Goal: Contribute content: Add original content to the website for others to see

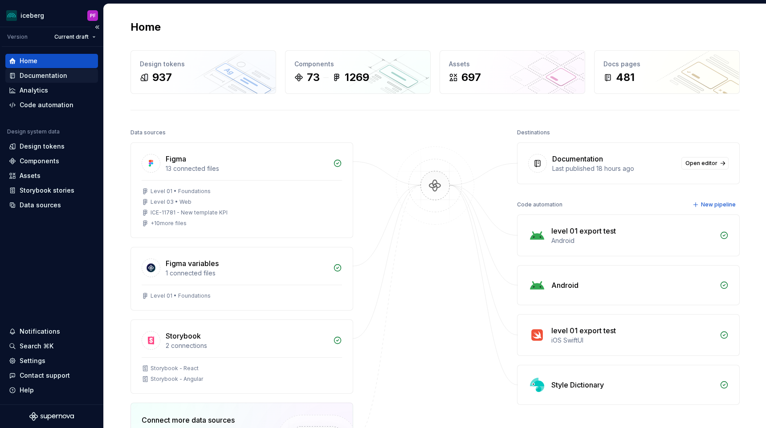
click at [55, 78] on div "Documentation" at bounding box center [44, 75] width 48 height 9
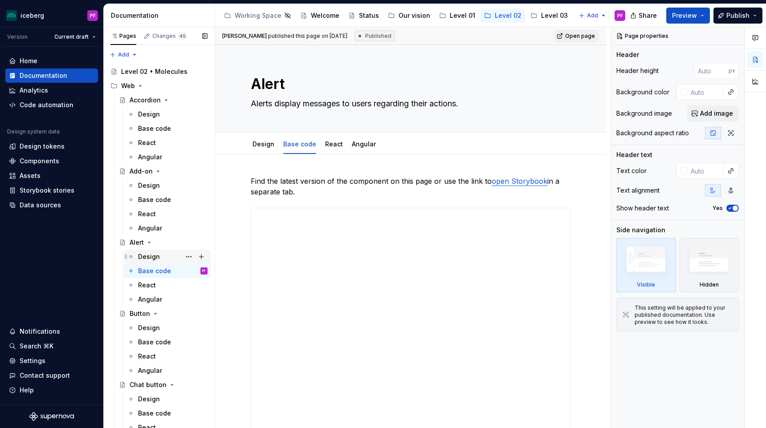
click at [137, 256] on div "Design" at bounding box center [167, 257] width 80 height 12
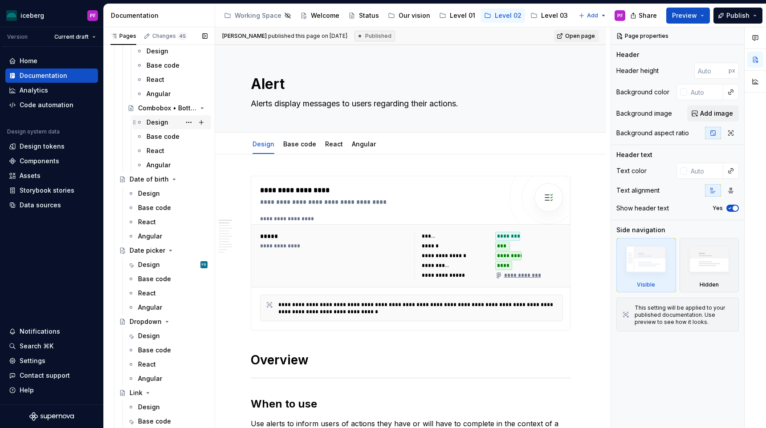
scroll to position [649, 0]
click at [147, 265] on div "Design" at bounding box center [149, 263] width 22 height 9
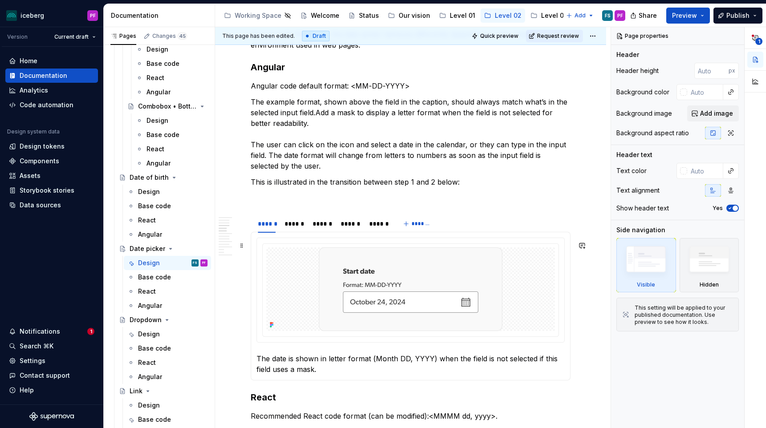
scroll to position [801, 0]
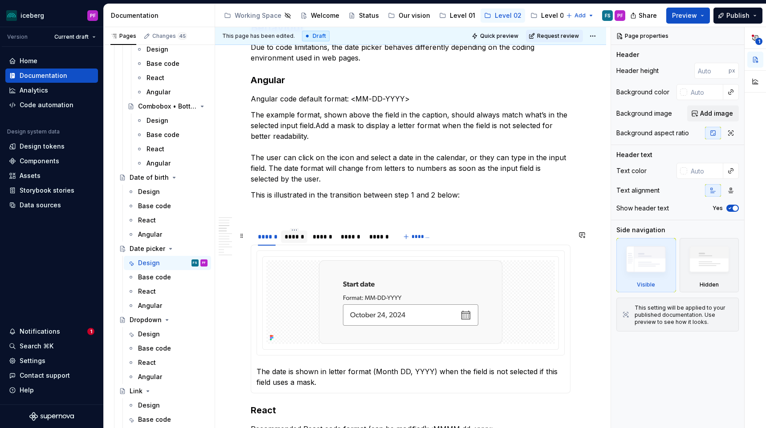
click at [294, 241] on div "******" at bounding box center [294, 236] width 19 height 9
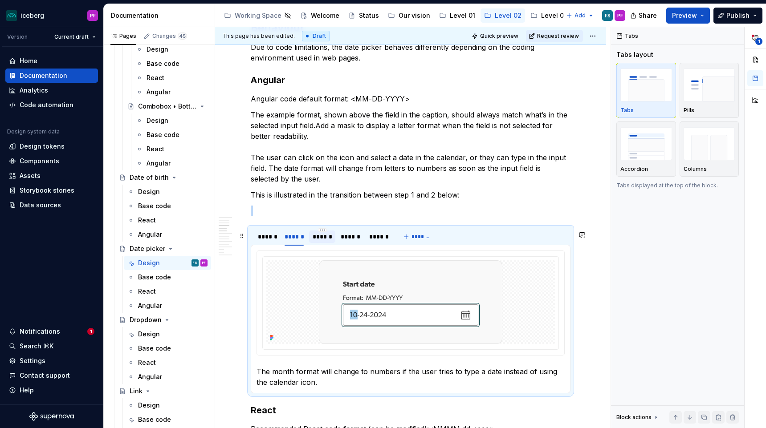
click at [325, 241] on div "******" at bounding box center [322, 236] width 19 height 9
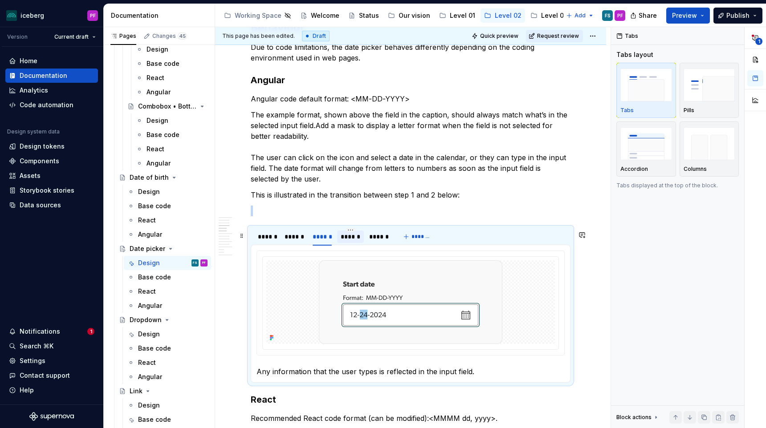
click at [350, 240] on div "******" at bounding box center [350, 236] width 19 height 9
click at [373, 239] on div "******" at bounding box center [378, 236] width 19 height 9
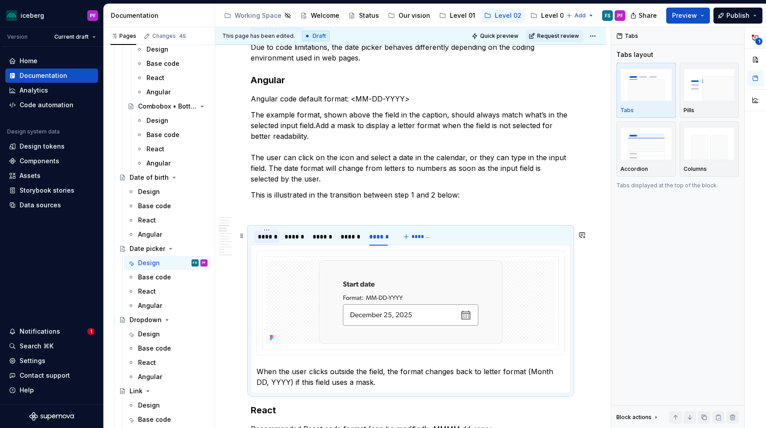
click at [263, 241] on div "******" at bounding box center [267, 236] width 18 height 9
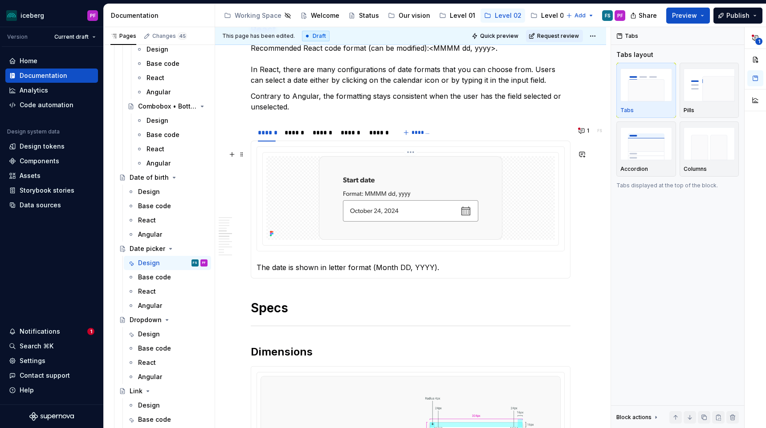
scroll to position [1183, 0]
click at [299, 222] on div at bounding box center [410, 198] width 289 height 84
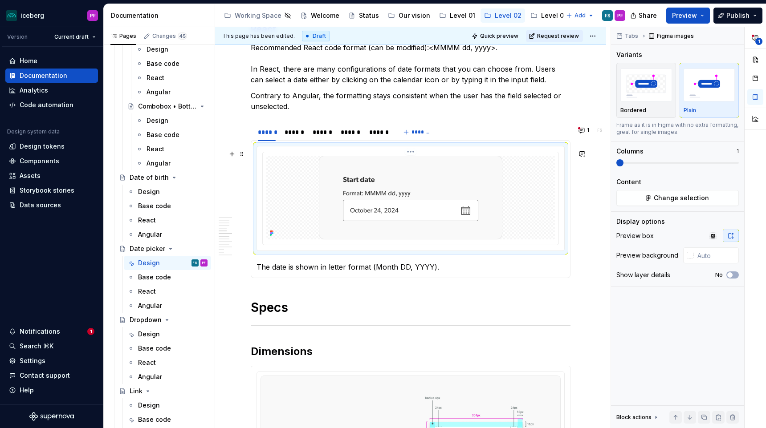
click at [272, 232] on icon at bounding box center [273, 232] width 2 height 2
type textarea "*"
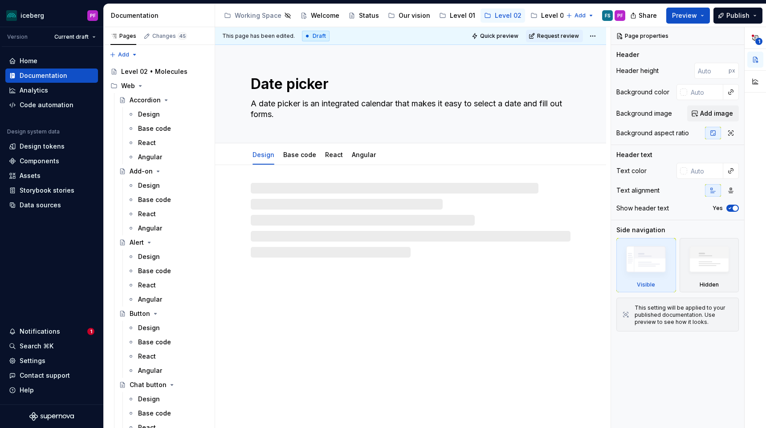
type textarea "*"
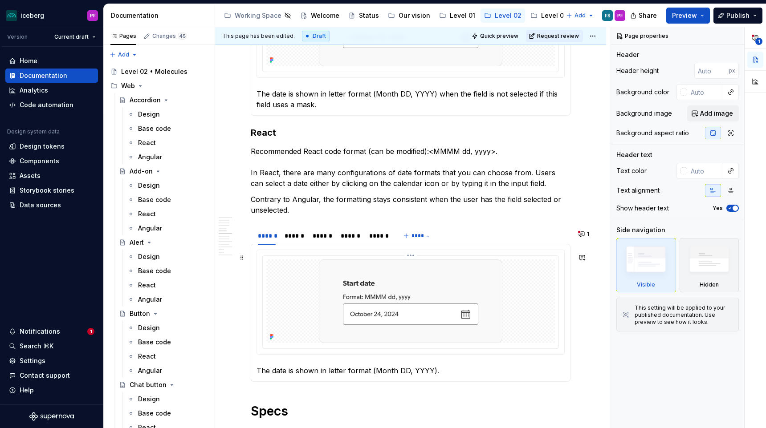
scroll to position [1095, 0]
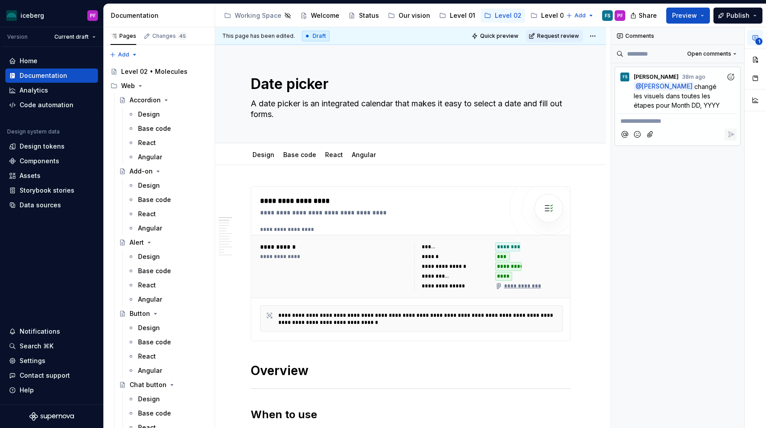
type textarea "*"
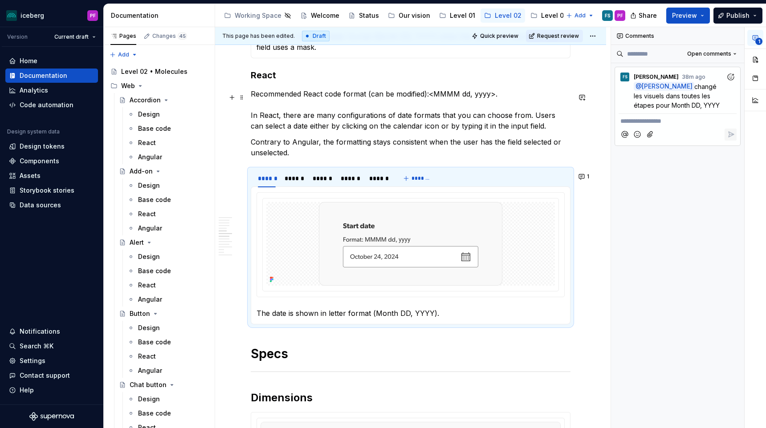
scroll to position [1176, 0]
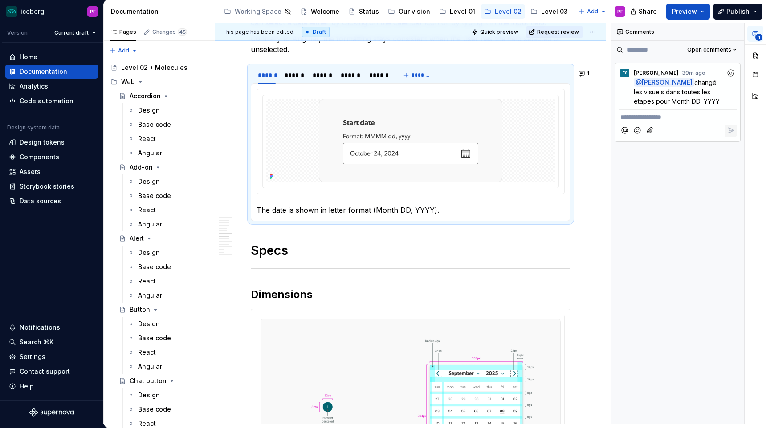
scroll to position [1237, 0]
click at [400, 139] on img at bounding box center [410, 140] width 183 height 84
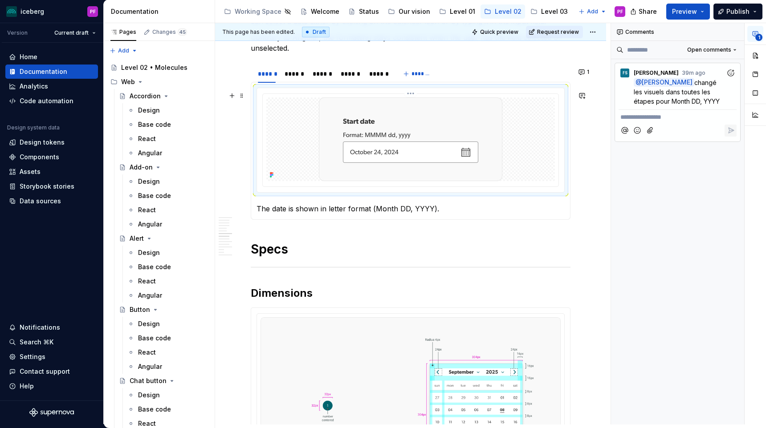
click at [506, 124] on div at bounding box center [410, 140] width 289 height 84
click at [273, 174] on icon at bounding box center [273, 173] width 2 height 2
click at [759, 53] on button "button" at bounding box center [755, 56] width 16 height 16
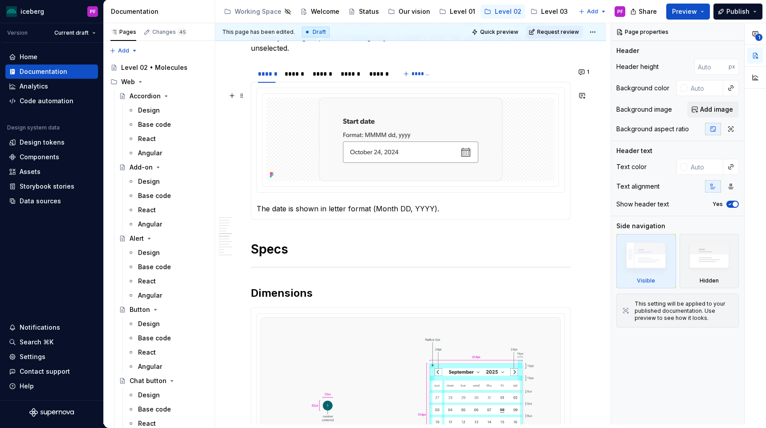
click at [482, 151] on img at bounding box center [410, 140] width 183 height 84
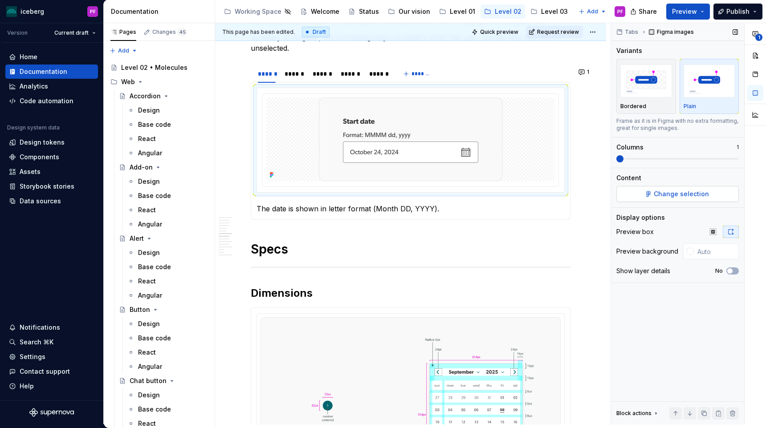
click at [637, 192] on button "Change selection" at bounding box center [677, 194] width 122 height 16
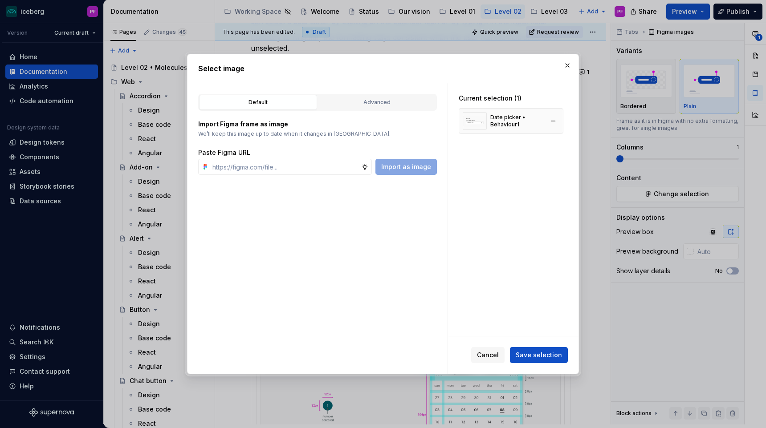
type textarea "*"
click at [392, 106] on div "Advanced" at bounding box center [377, 102] width 112 height 9
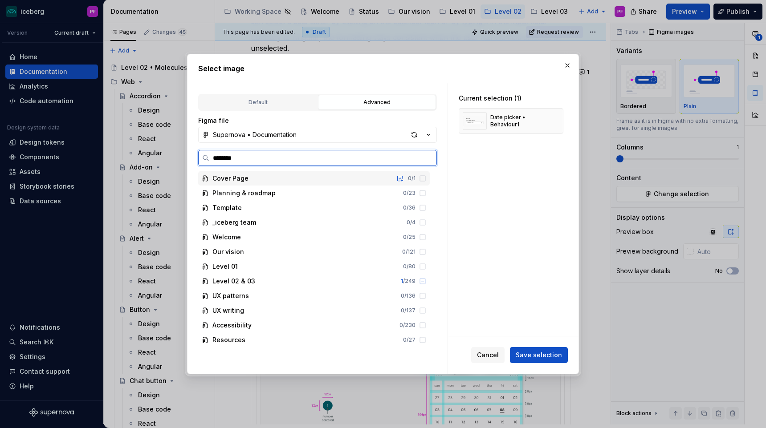
type input "*********"
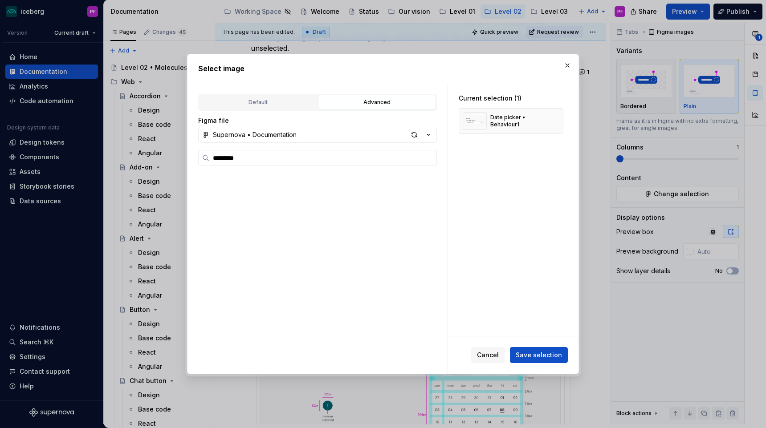
scroll to position [1755, 0]
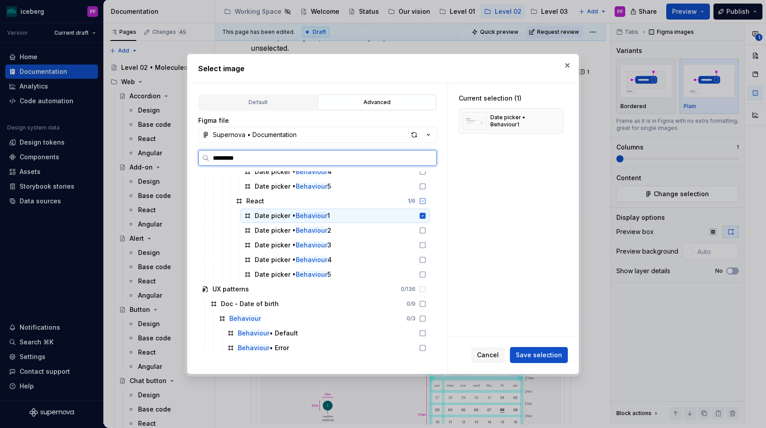
click at [383, 216] on div "Date picker • Behaviour 1" at bounding box center [334, 216] width 189 height 14
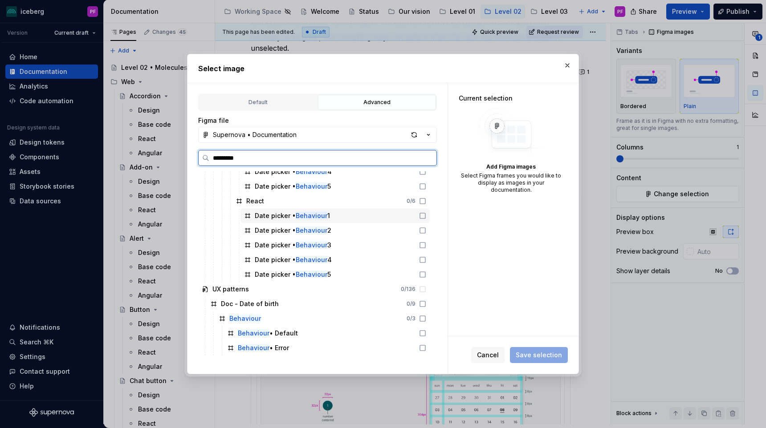
click at [383, 216] on div "Date picker • Behaviour 1" at bounding box center [334, 216] width 189 height 14
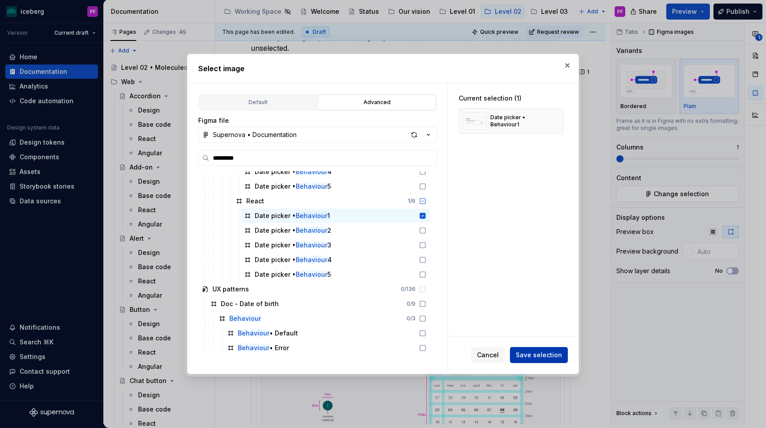
click at [545, 352] on span "Save selection" at bounding box center [539, 355] width 46 height 9
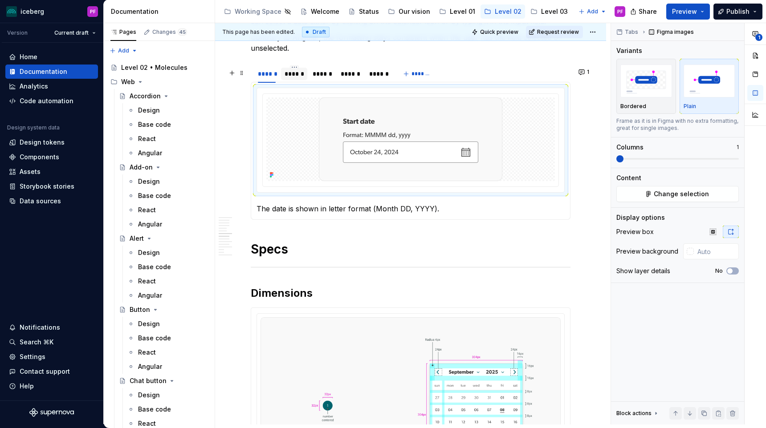
click at [300, 78] on div "******" at bounding box center [294, 73] width 19 height 9
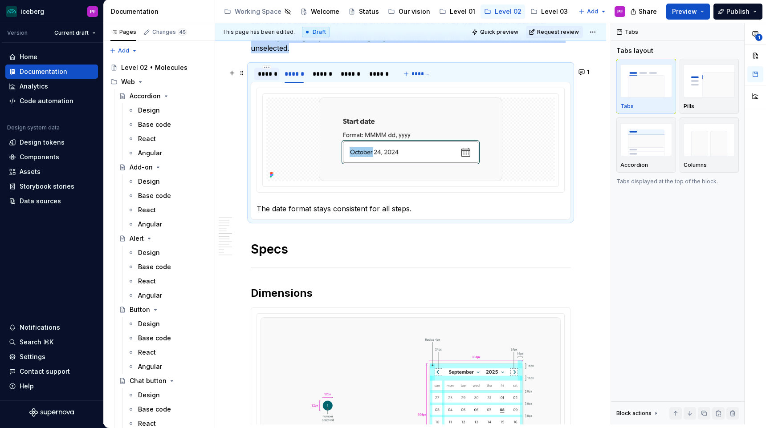
click at [267, 77] on div "******" at bounding box center [267, 73] width 18 height 9
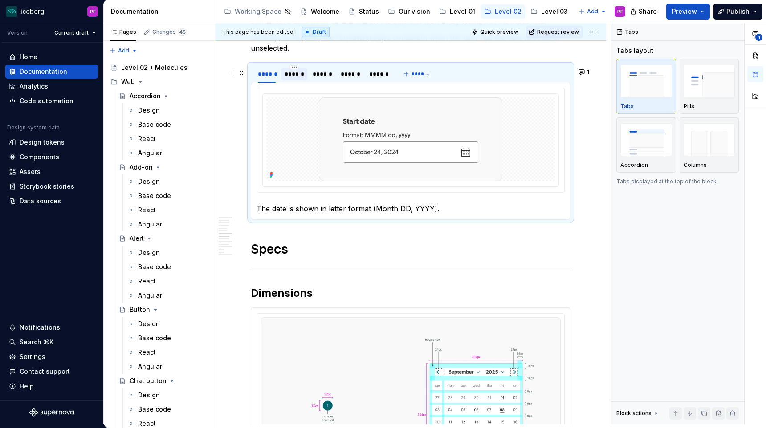
click at [285, 77] on div "******" at bounding box center [294, 73] width 19 height 9
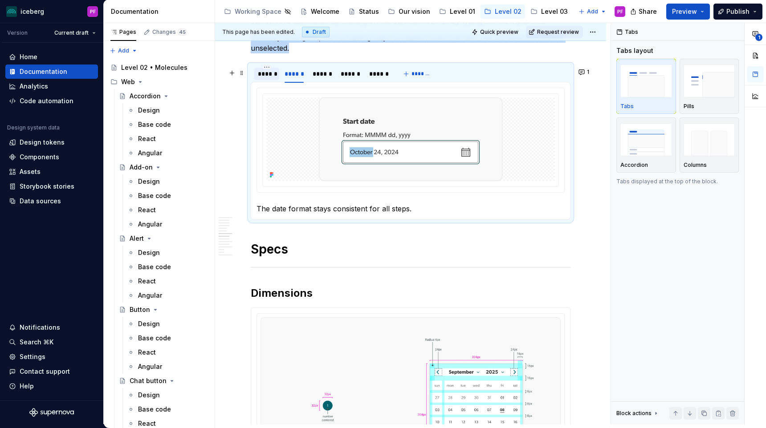
click at [267, 78] on div "******" at bounding box center [267, 73] width 18 height 9
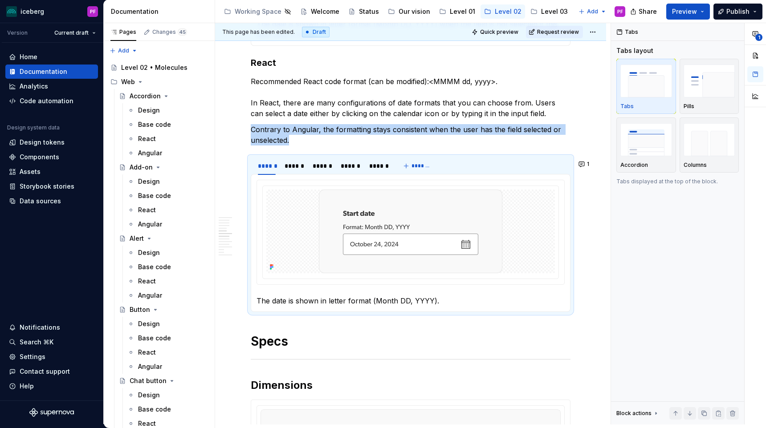
scroll to position [1137, 0]
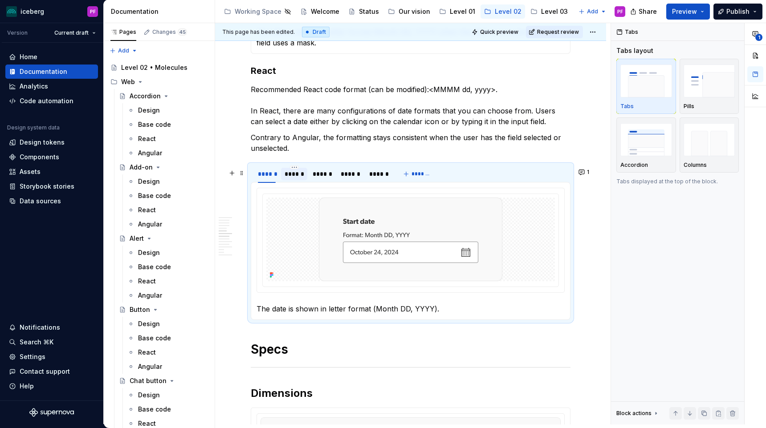
click at [293, 179] on div "******" at bounding box center [294, 174] width 19 height 9
click at [313, 240] on div at bounding box center [410, 240] width 289 height 84
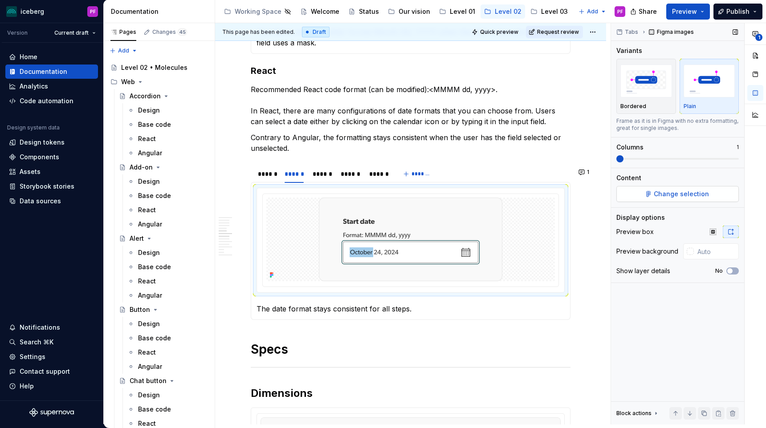
click at [684, 198] on span "Change selection" at bounding box center [681, 194] width 55 height 9
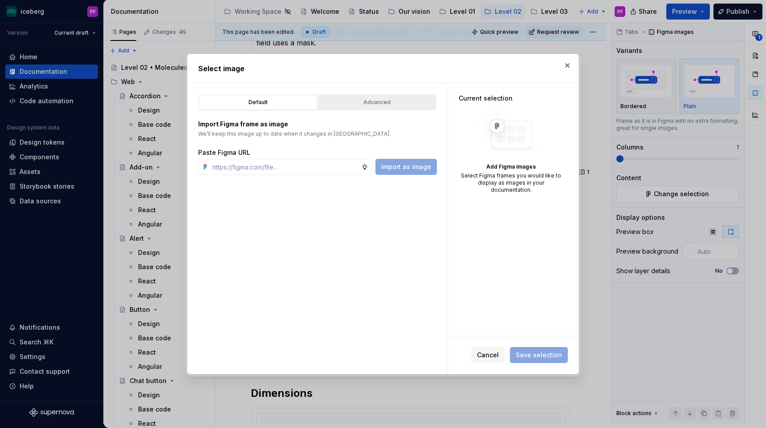
click at [393, 102] on div "Advanced" at bounding box center [377, 102] width 112 height 9
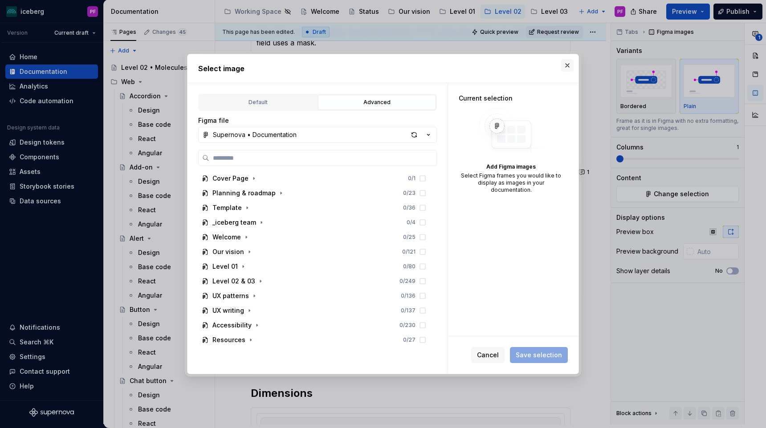
click at [568, 66] on button "button" at bounding box center [567, 65] width 12 height 12
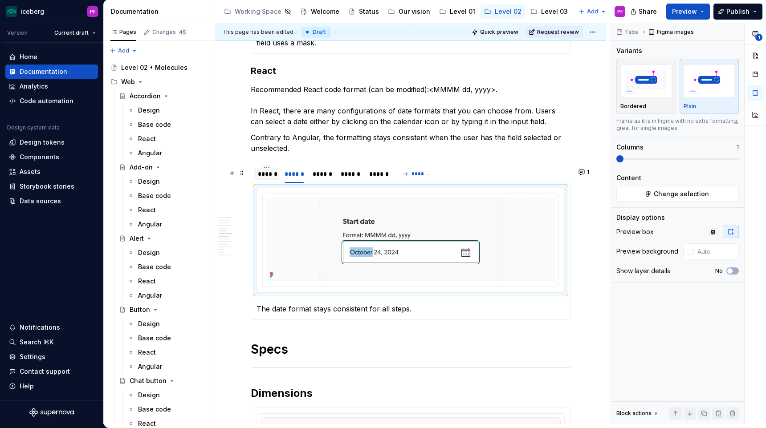
click at [272, 177] on div "******" at bounding box center [267, 174] width 18 height 9
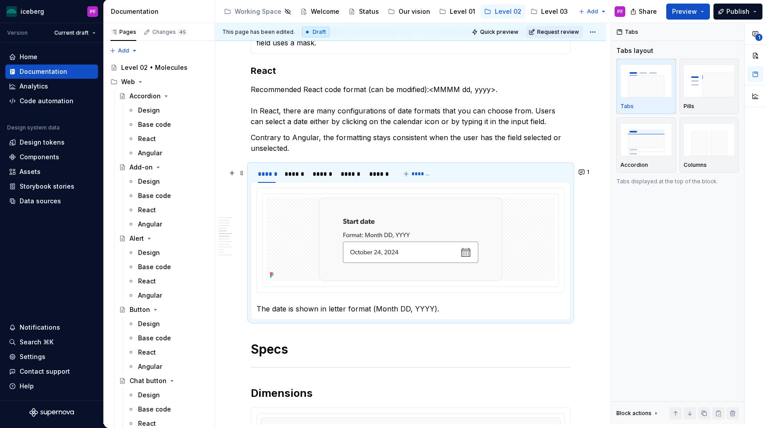
click at [317, 206] on div at bounding box center [410, 240] width 289 height 84
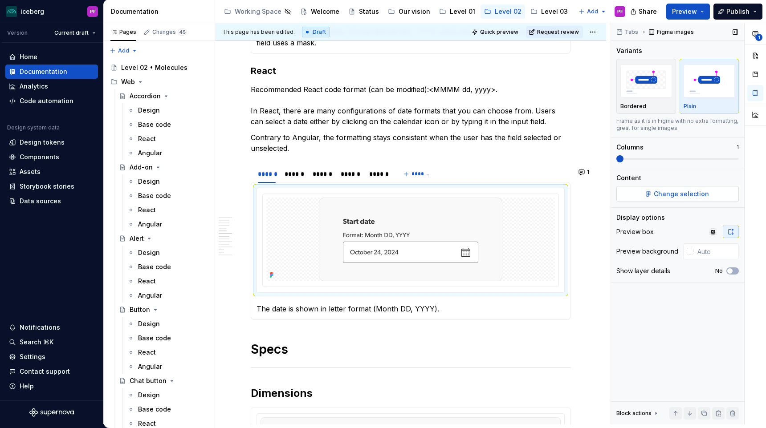
click at [657, 199] on button "Change selection" at bounding box center [677, 194] width 122 height 16
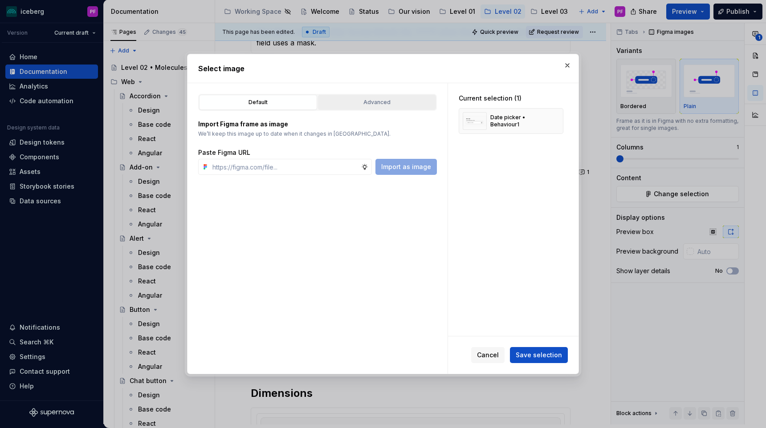
click at [377, 106] on div "Advanced" at bounding box center [377, 102] width 112 height 9
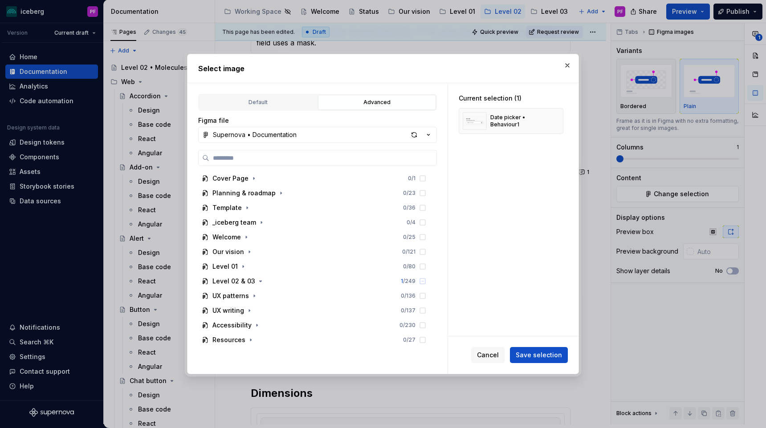
type textarea "*"
click at [281, 155] on input "search" at bounding box center [322, 158] width 227 height 9
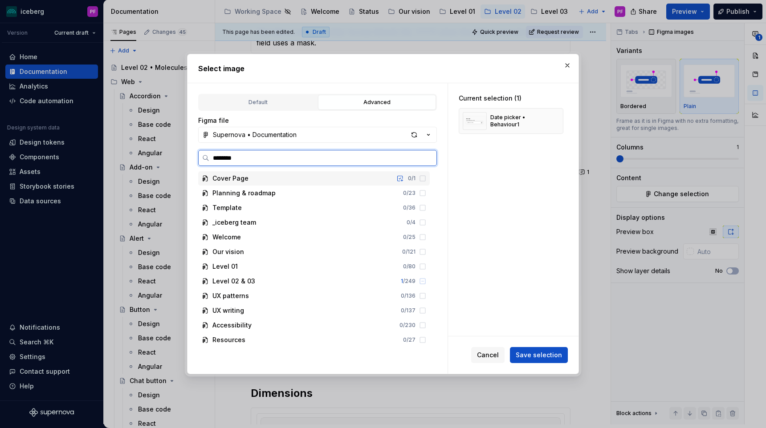
type input "*********"
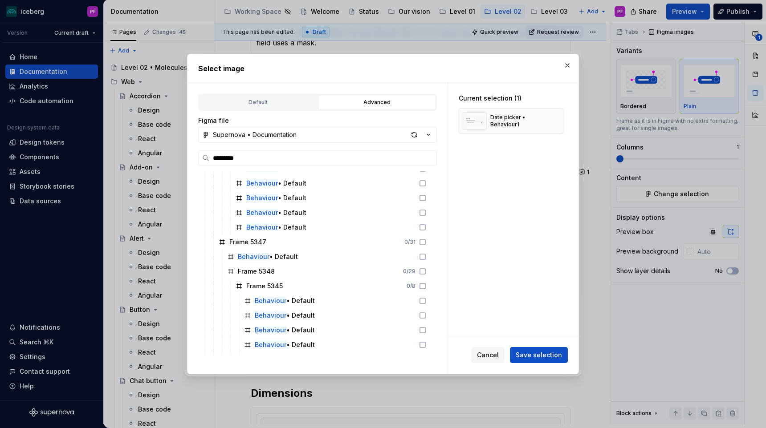
scroll to position [0, 0]
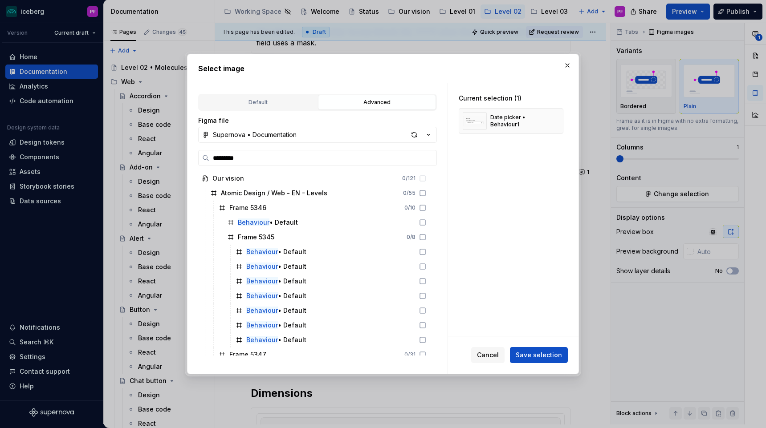
click at [577, 69] on div "Select image" at bounding box center [382, 68] width 391 height 28
click at [568, 67] on button "button" at bounding box center [567, 65] width 12 height 12
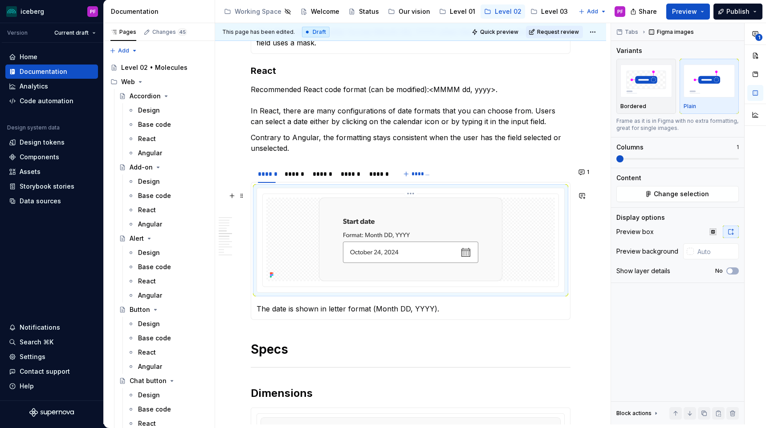
click at [346, 226] on img at bounding box center [410, 240] width 183 height 84
click at [659, 189] on button "Change selection" at bounding box center [677, 194] width 122 height 16
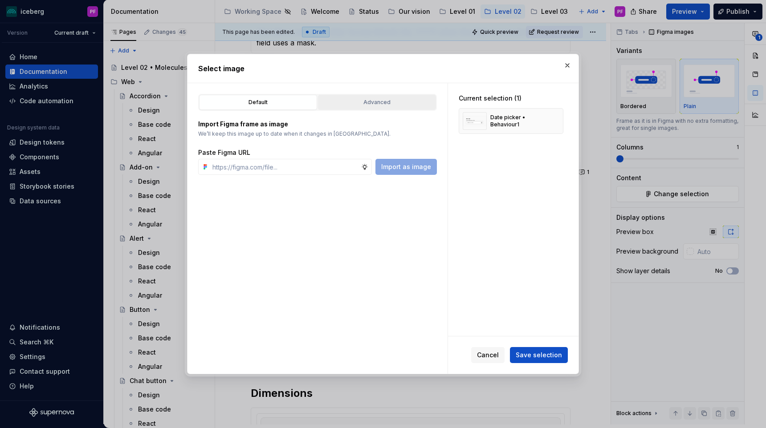
click at [343, 96] on button "Advanced" at bounding box center [377, 102] width 118 height 15
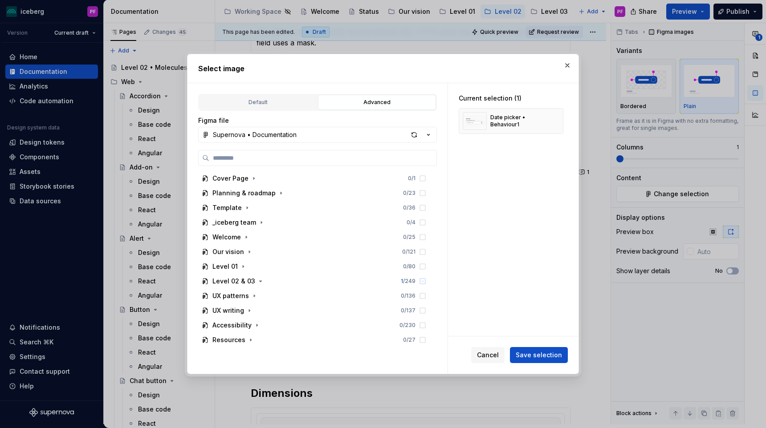
click at [304, 144] on div "Figma file Supernova • Documentation Cover Page 0 / 1 Planning & roadmap 0 / 23…" at bounding box center [317, 236] width 239 height 240
click at [304, 139] on button "Supernova • Documentation" at bounding box center [317, 135] width 239 height 16
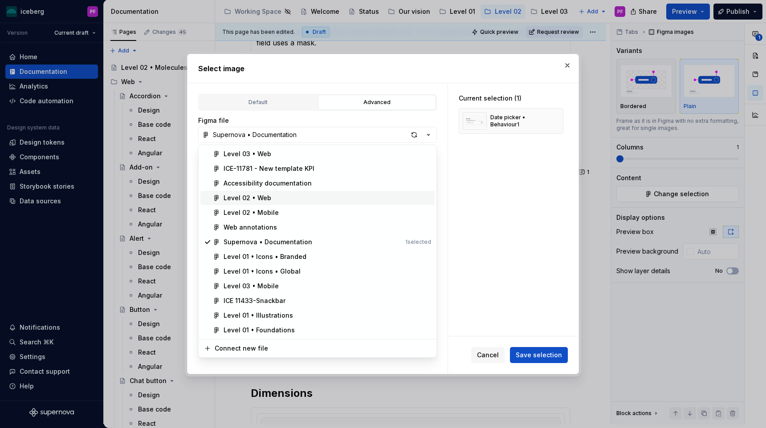
click at [269, 195] on div "Level 02 • Web" at bounding box center [327, 198] width 207 height 9
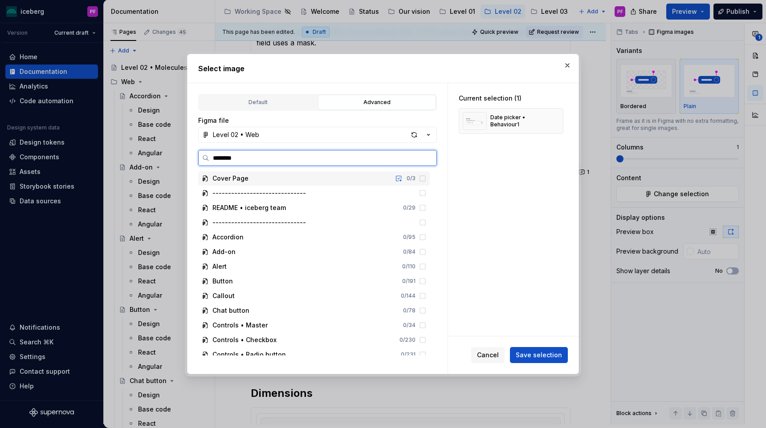
type input "*********"
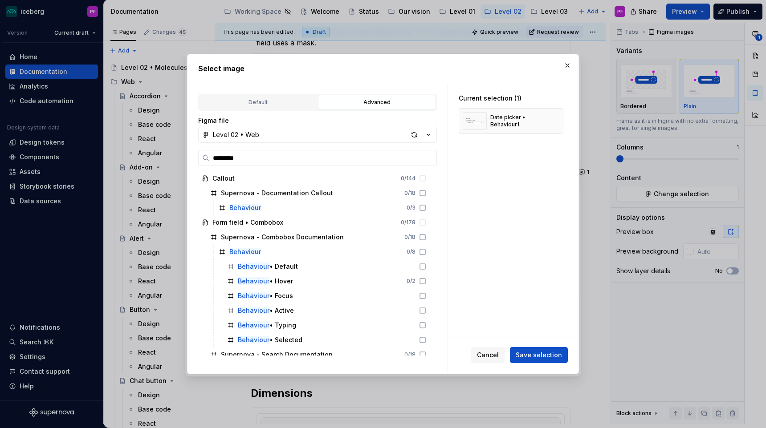
scroll to position [1, 0]
drag, startPoint x: 262, startPoint y: 155, endPoint x: 169, endPoint y: 156, distance: 93.1
click at [169, 156] on div "Select image Default Advanced Import Figma frame as image We’ll keep this image…" at bounding box center [383, 214] width 766 height 428
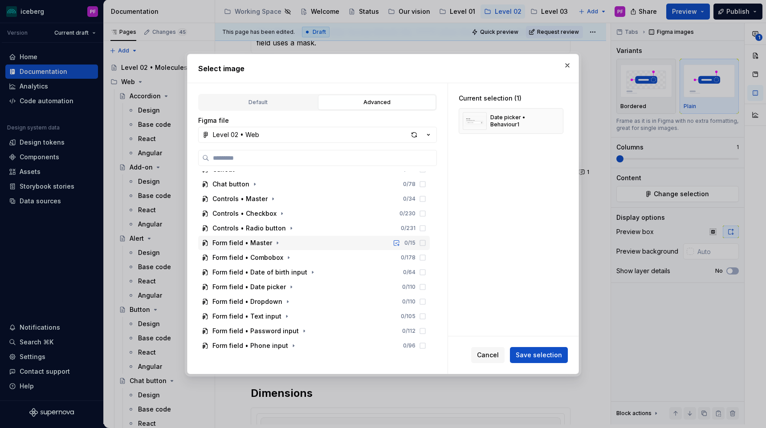
scroll to position [125, 0]
click at [572, 62] on button "button" at bounding box center [567, 65] width 12 height 12
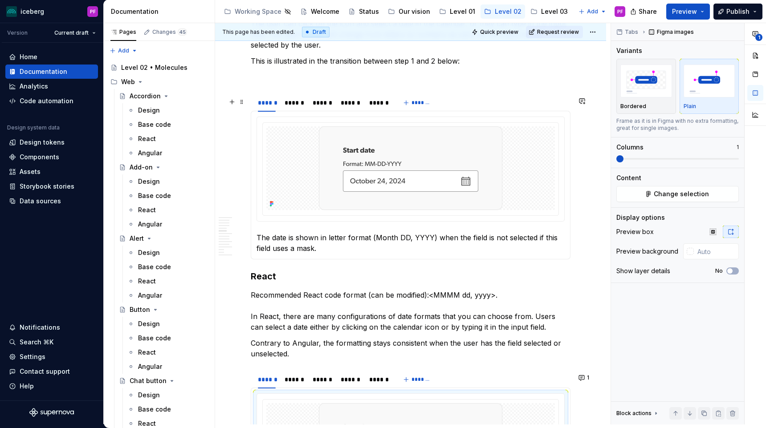
scroll to position [931, 0]
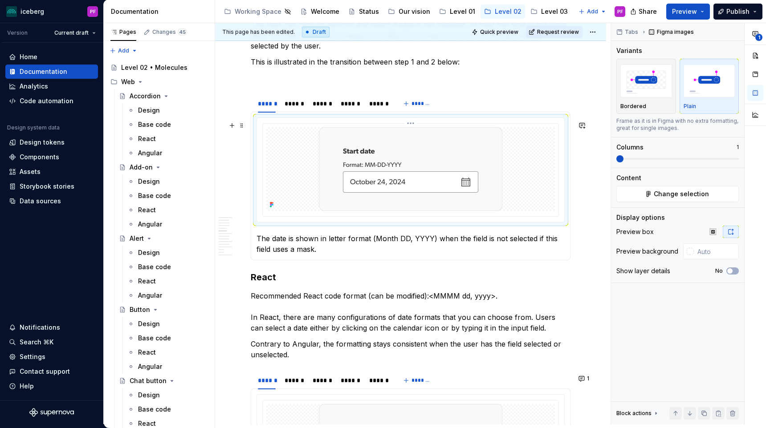
click at [276, 208] on div at bounding box center [410, 169] width 289 height 84
click at [271, 206] on icon at bounding box center [271, 205] width 2 height 2
click at [314, 176] on div at bounding box center [410, 169] width 289 height 84
click at [632, 191] on button "Change selection" at bounding box center [677, 194] width 122 height 16
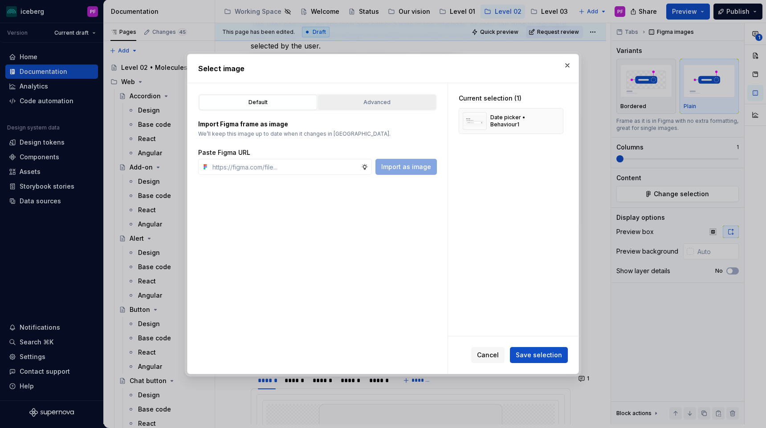
click at [407, 101] on div "Advanced" at bounding box center [377, 102] width 112 height 9
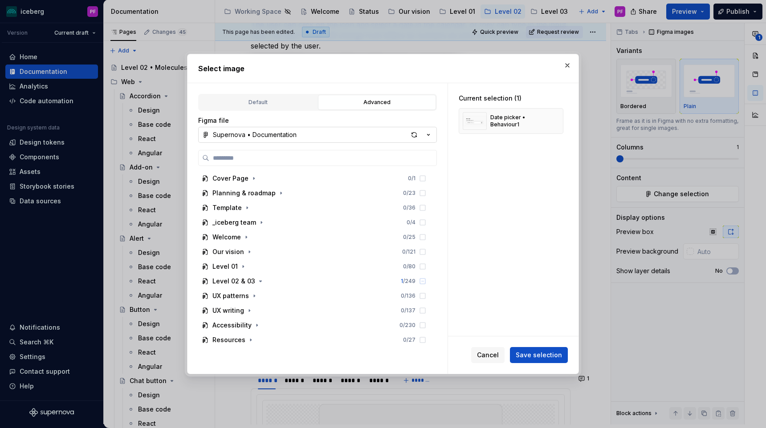
click at [320, 138] on button "Supernova • Documentation" at bounding box center [317, 135] width 239 height 16
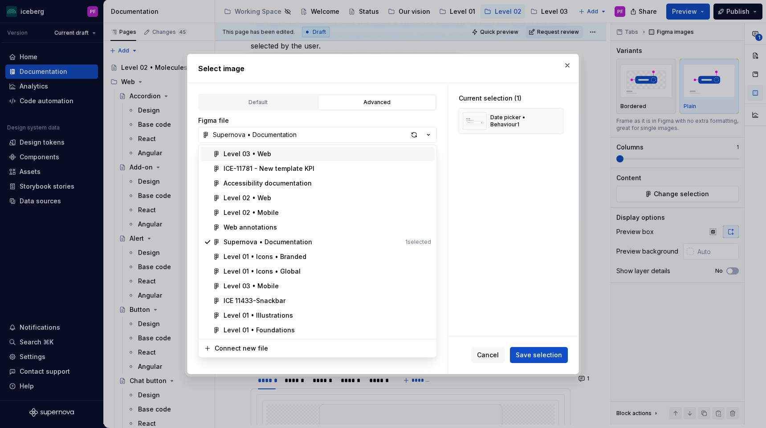
click at [299, 133] on div "Select image Default Advanced Import Figma frame as image We’ll keep this image…" at bounding box center [383, 214] width 766 height 428
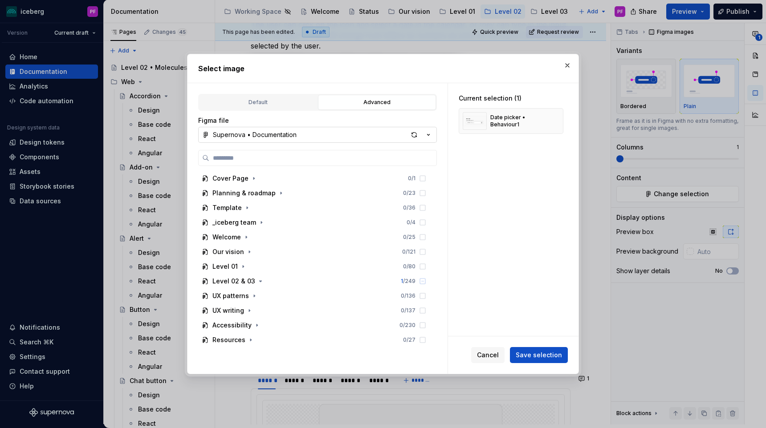
click at [299, 133] on button "Supernova • Documentation" at bounding box center [317, 135] width 239 height 16
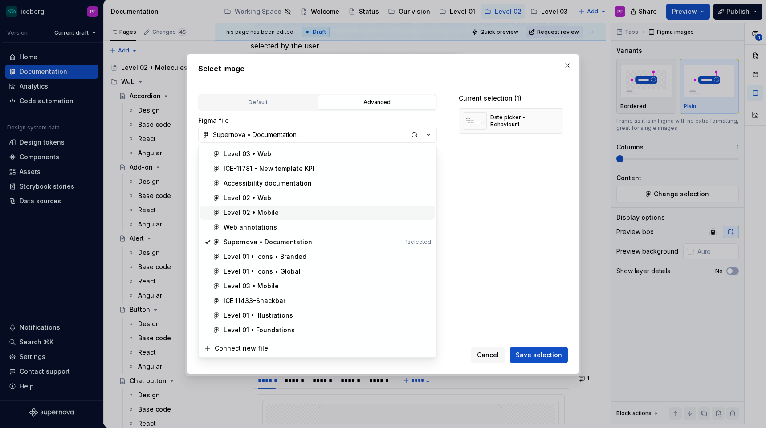
click at [253, 211] on div "Level 02 • Mobile" at bounding box center [251, 212] width 55 height 9
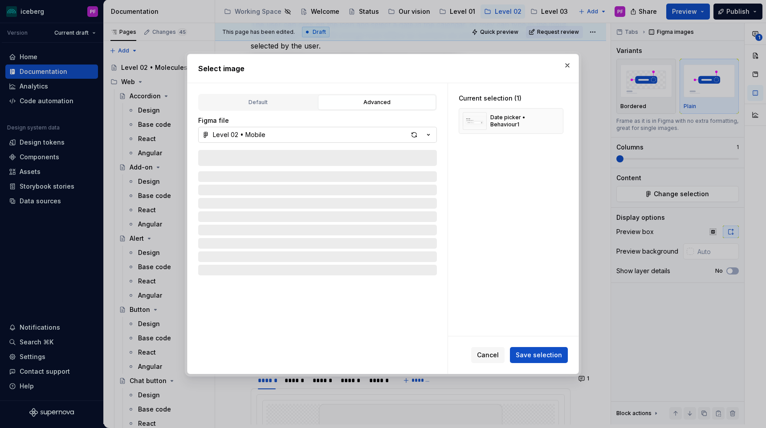
click at [275, 134] on button "Level 02 • Mobile" at bounding box center [317, 135] width 239 height 16
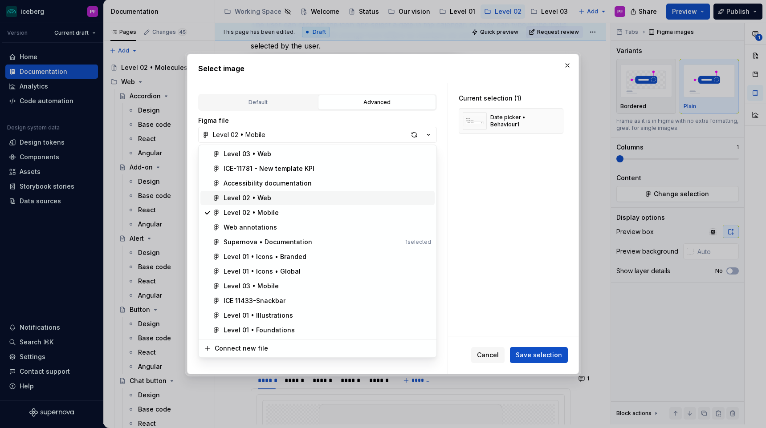
click at [259, 194] on div "Level 02 • Web" at bounding box center [248, 198] width 48 height 9
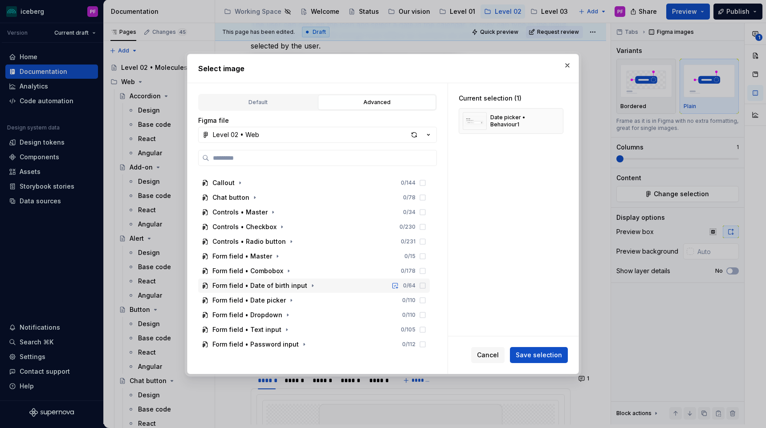
scroll to position [106, 0]
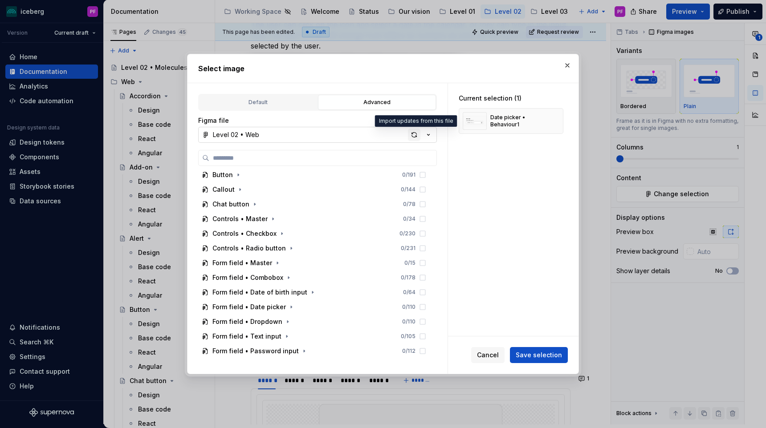
click at [411, 134] on div "button" at bounding box center [414, 135] width 12 height 12
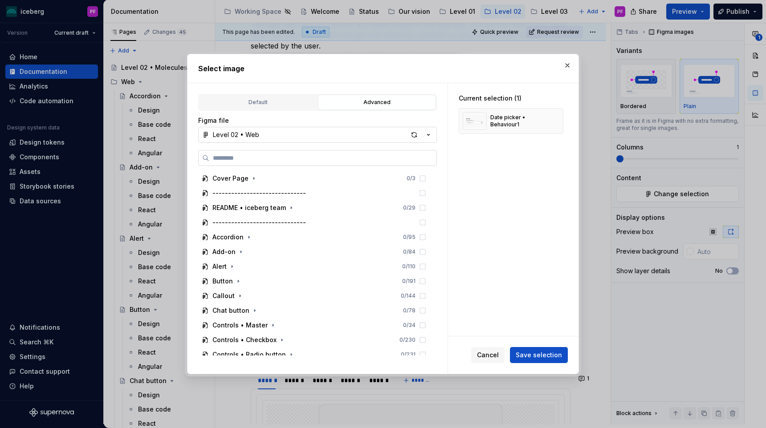
type textarea "*"
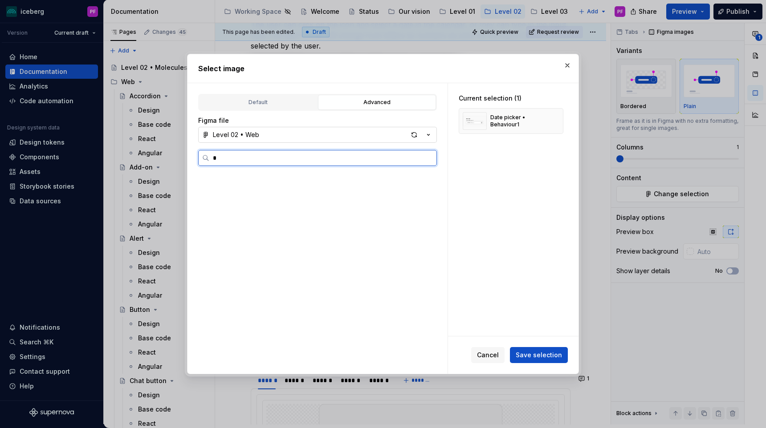
scroll to position [0, 0]
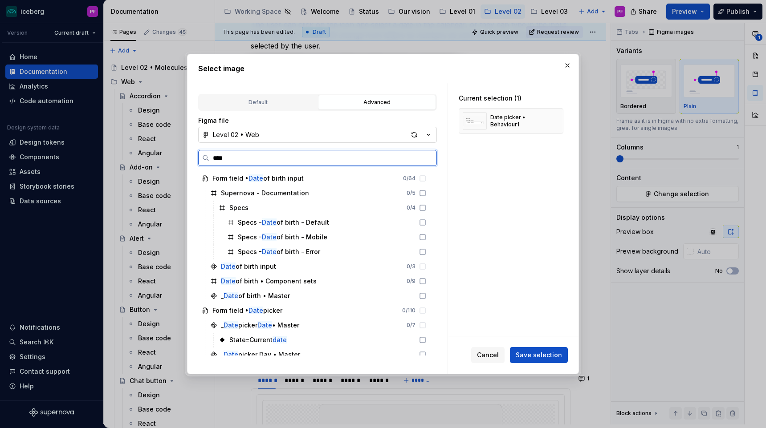
drag, startPoint x: 236, startPoint y: 158, endPoint x: 204, endPoint y: 158, distance: 31.6
click at [204, 158] on label "****" at bounding box center [317, 158] width 239 height 16
type input "*********"
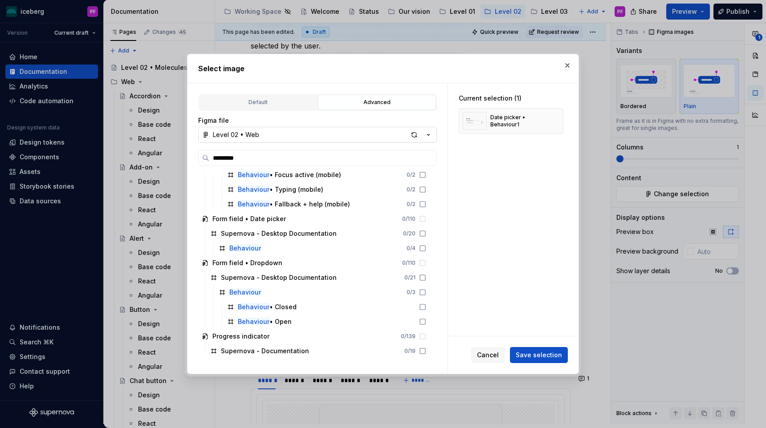
scroll to position [439, 0]
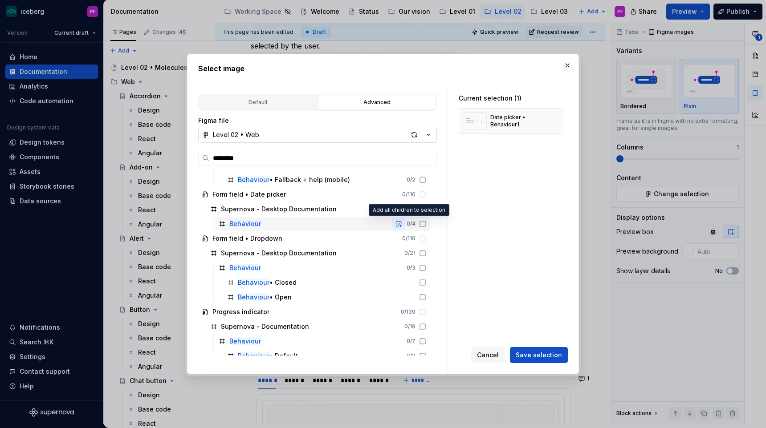
click at [405, 222] on button "button" at bounding box center [398, 224] width 12 height 12
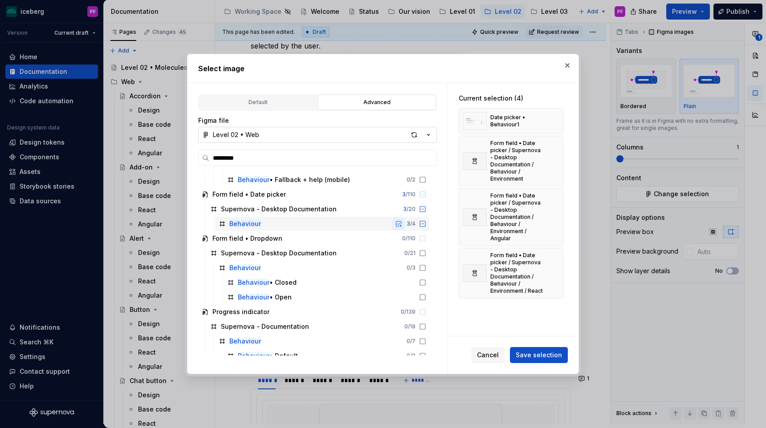
click at [405, 222] on button "button" at bounding box center [398, 224] width 12 height 12
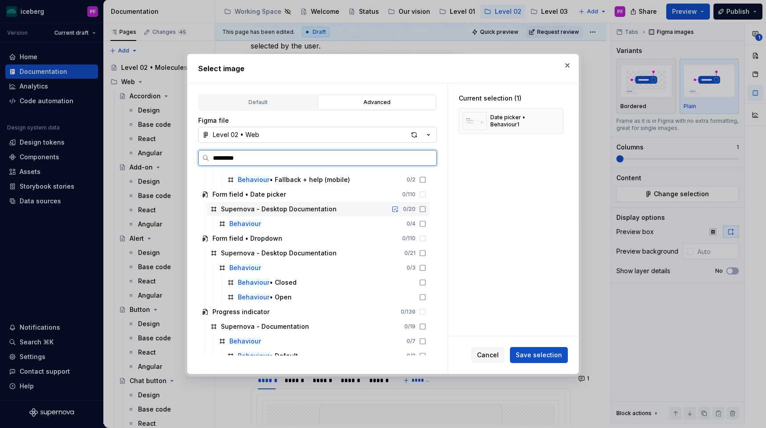
click at [289, 208] on div "Supernova - Desktop Documentation" at bounding box center [279, 209] width 116 height 9
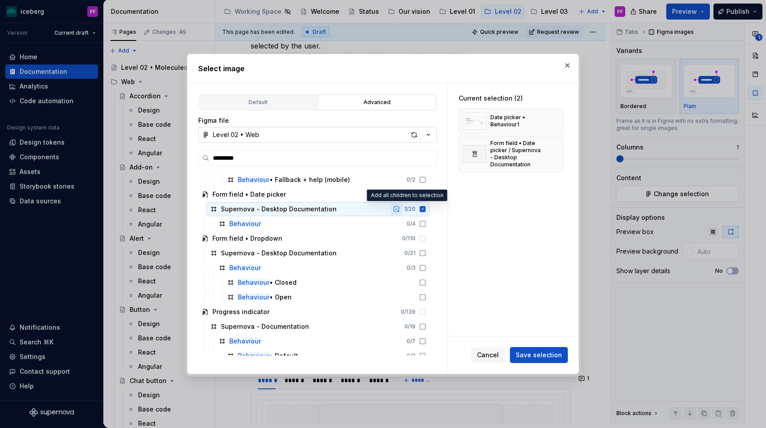
click at [403, 209] on button "button" at bounding box center [396, 209] width 12 height 12
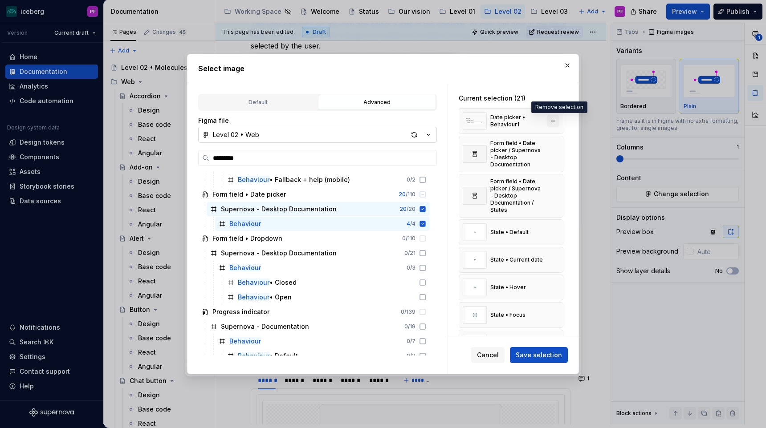
click at [556, 124] on button "button" at bounding box center [553, 121] width 12 height 12
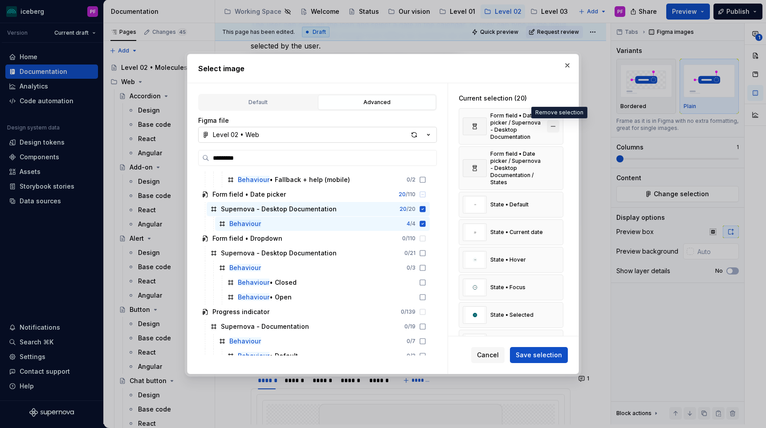
click at [557, 122] on button "button" at bounding box center [553, 126] width 12 height 12
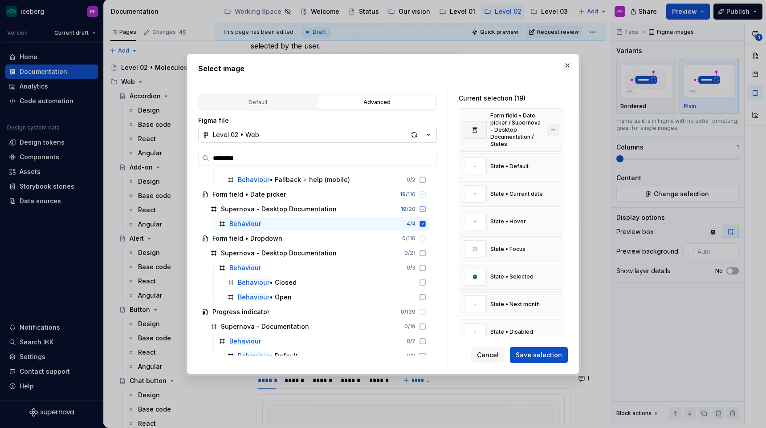
click at [559, 125] on button "button" at bounding box center [553, 130] width 12 height 12
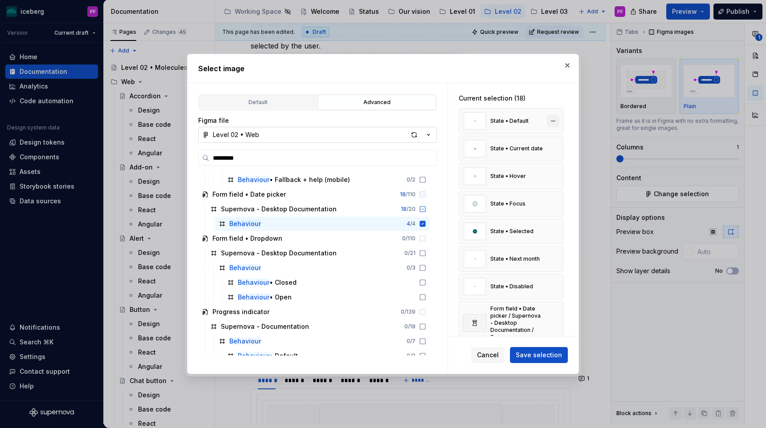
click at [559, 122] on button "button" at bounding box center [553, 121] width 12 height 12
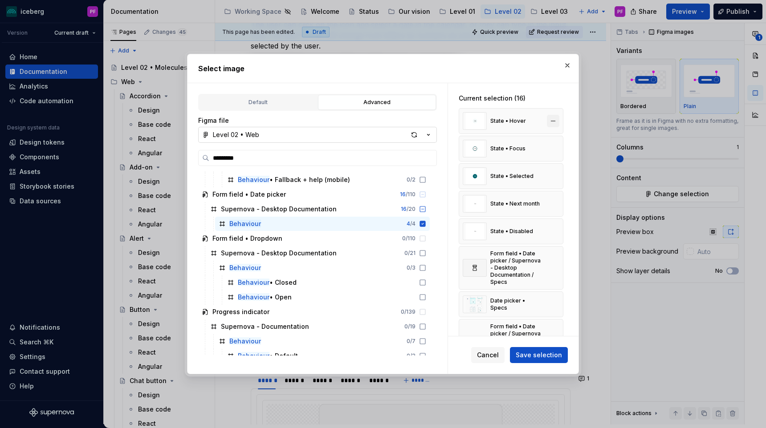
click at [559, 121] on button "button" at bounding box center [553, 121] width 12 height 12
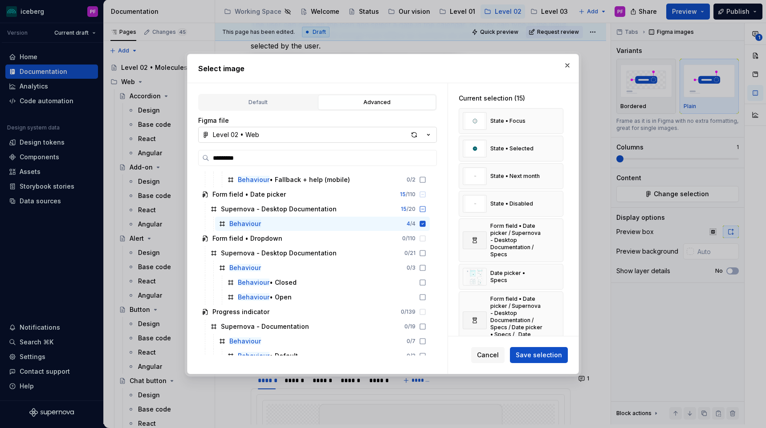
click at [559, 121] on button "button" at bounding box center [553, 121] width 12 height 12
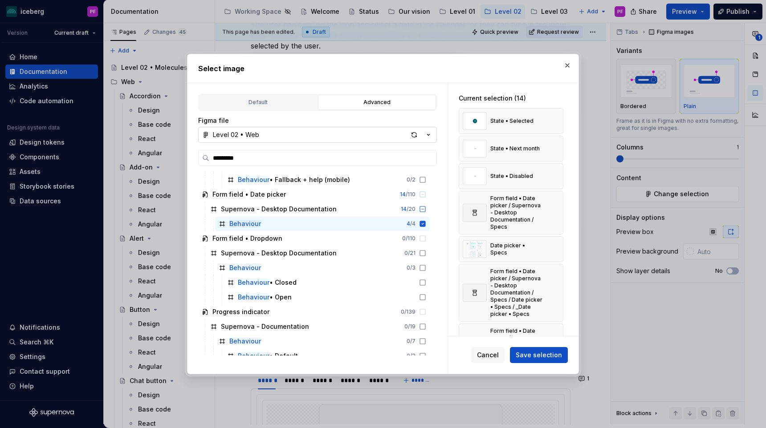
click at [559, 121] on button "button" at bounding box center [553, 121] width 12 height 12
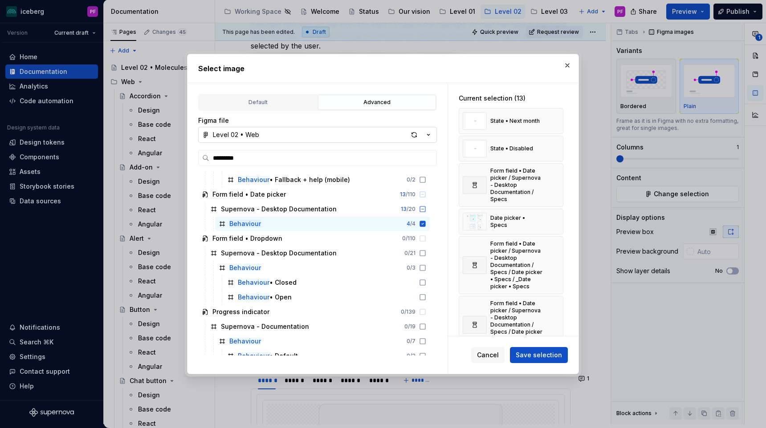
click at [559, 121] on button "button" at bounding box center [553, 121] width 12 height 12
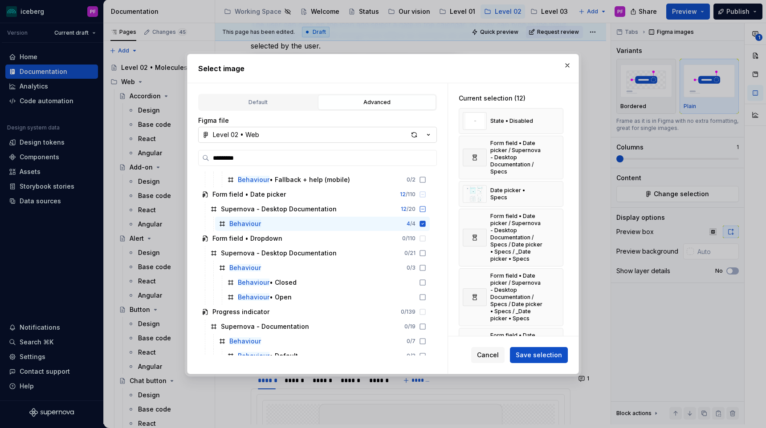
click at [559, 121] on button "button" at bounding box center [553, 121] width 12 height 12
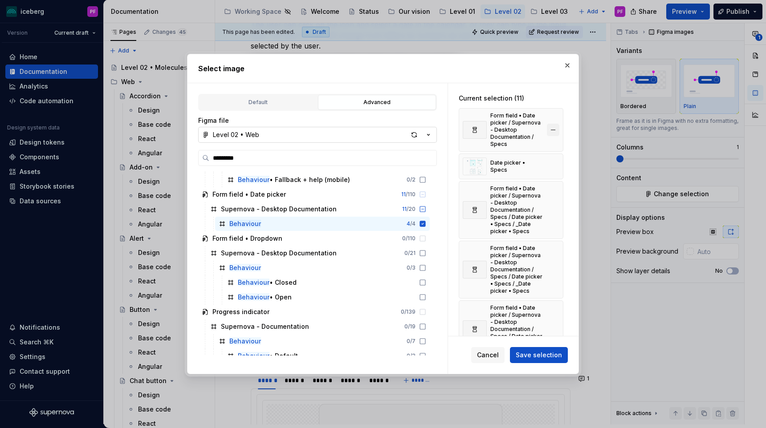
click at [559, 127] on button "button" at bounding box center [553, 130] width 12 height 12
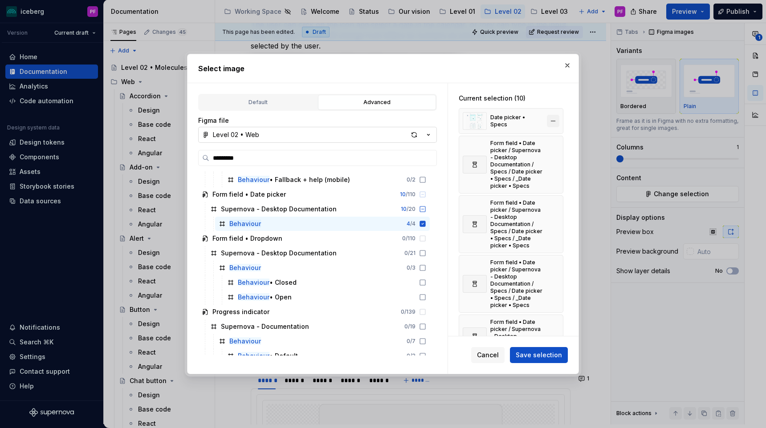
click at [559, 123] on button "button" at bounding box center [553, 121] width 12 height 12
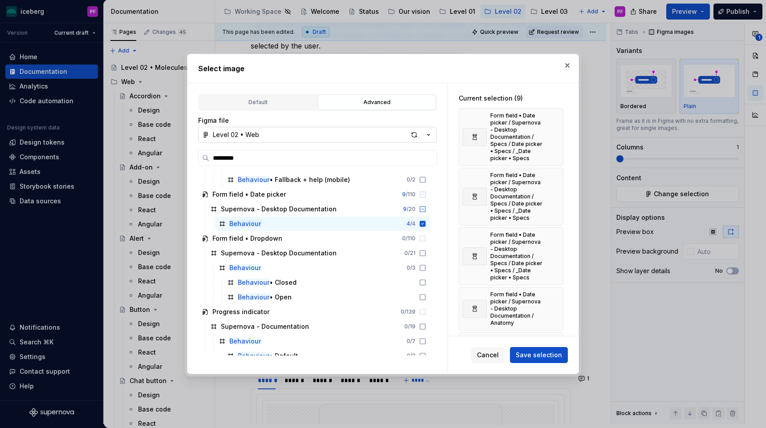
click at [559, 123] on div "Form field • Date picker / Supernova - Desktop Documentation / Specs / Date pic…" at bounding box center [511, 137] width 105 height 58
click at [559, 133] on button "button" at bounding box center [553, 137] width 12 height 12
click at [562, 67] on button "button" at bounding box center [567, 65] width 12 height 12
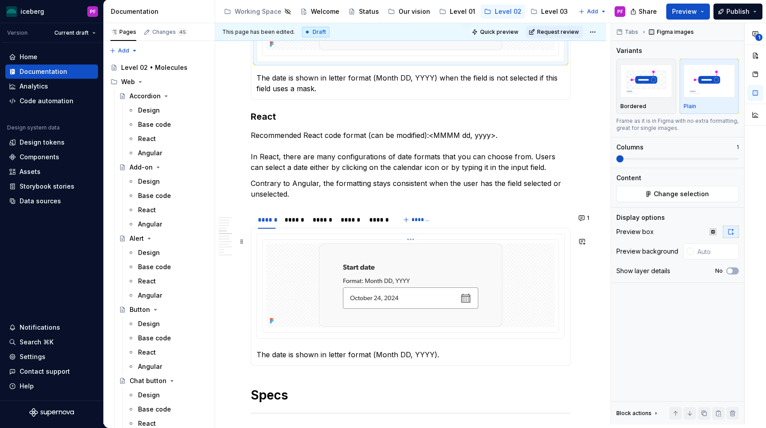
scroll to position [1092, 0]
click at [306, 220] on div "******" at bounding box center [294, 219] width 26 height 12
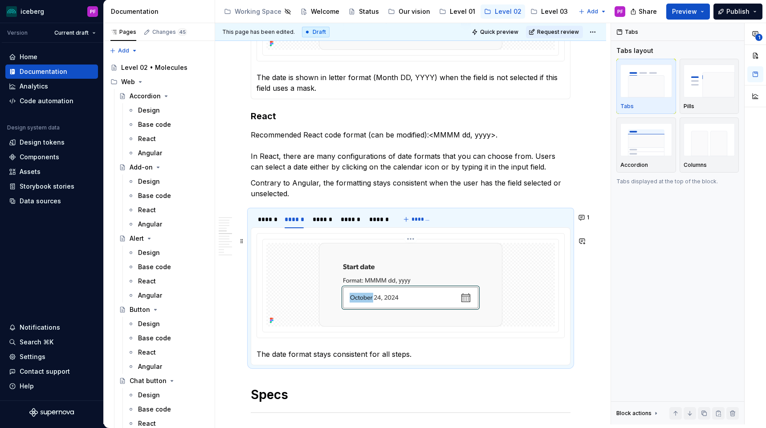
click at [335, 244] on div at bounding box center [411, 286] width 296 height 93
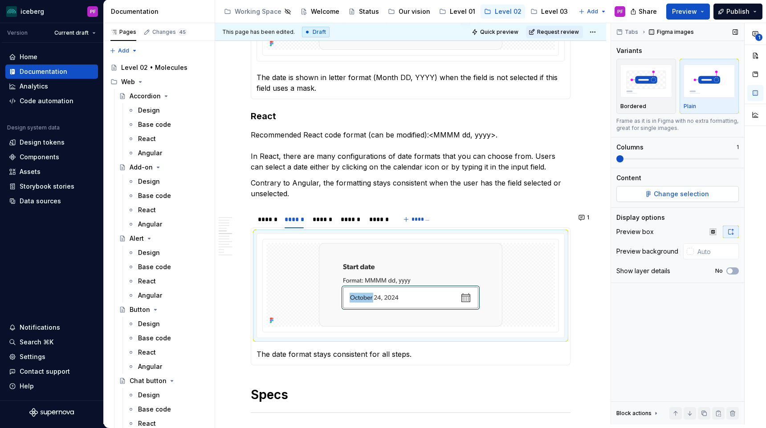
click at [649, 195] on button "Change selection" at bounding box center [677, 194] width 122 height 16
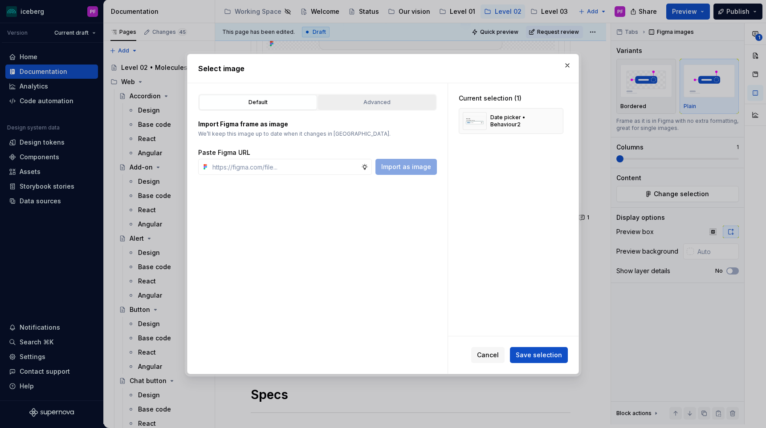
type textarea "*"
click at [395, 107] on button "Advanced" at bounding box center [377, 102] width 118 height 15
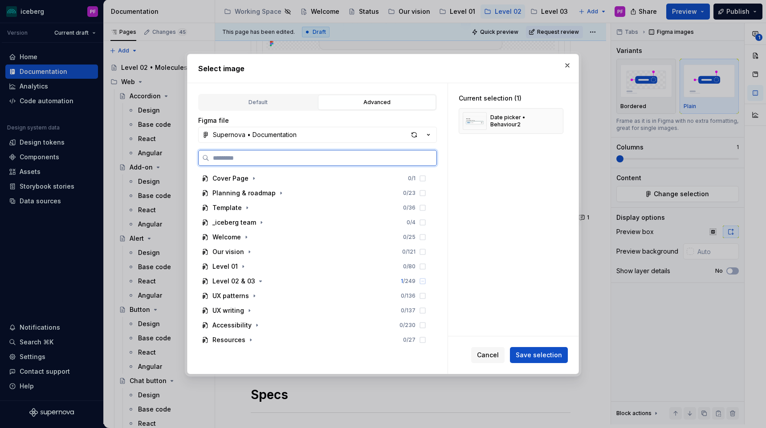
click at [303, 158] on input "search" at bounding box center [322, 158] width 227 height 9
type input "*********"
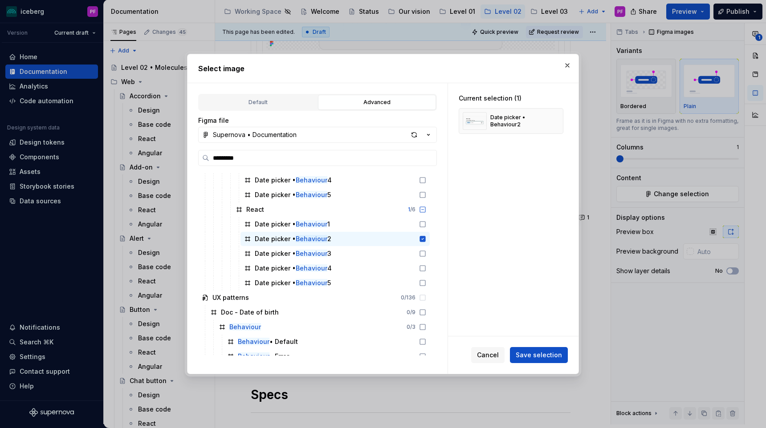
scroll to position [1755, 0]
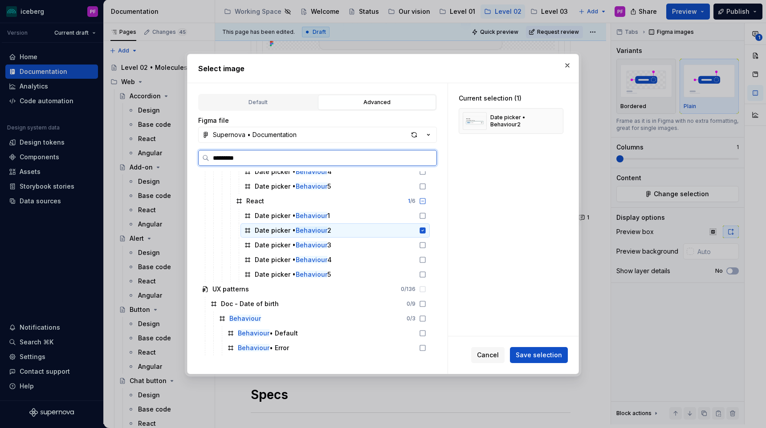
click at [336, 231] on div "Date picker • Behaviour 2" at bounding box center [334, 231] width 189 height 14
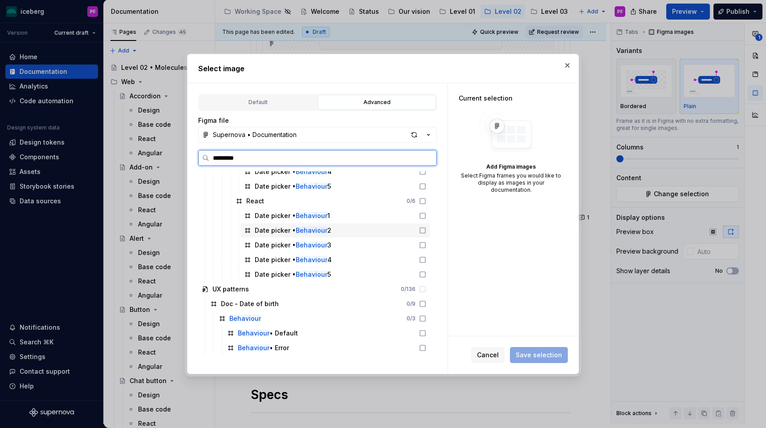
click at [348, 231] on div "Date picker • Behaviour 2" at bounding box center [334, 231] width 189 height 14
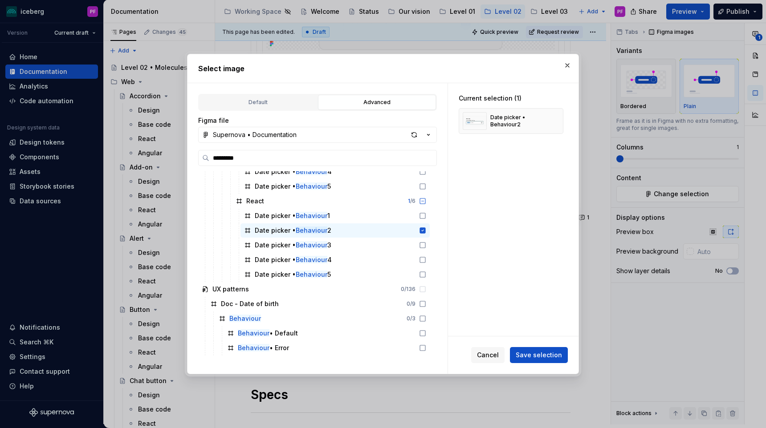
click at [530, 346] on div "Cancel Save selection" at bounding box center [513, 355] width 130 height 37
click at [530, 352] on span "Save selection" at bounding box center [539, 355] width 46 height 9
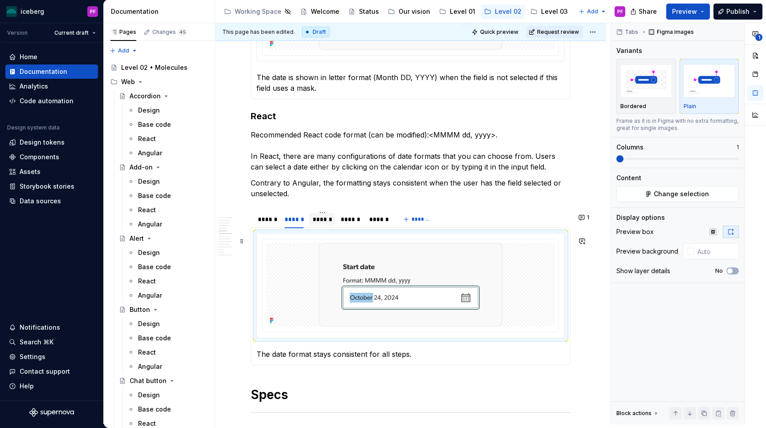
click at [322, 224] on div "******" at bounding box center [322, 219] width 19 height 9
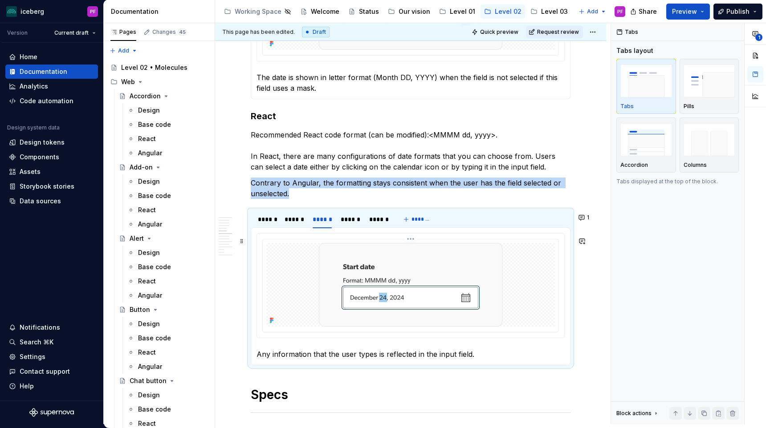
click at [325, 291] on img at bounding box center [410, 285] width 183 height 84
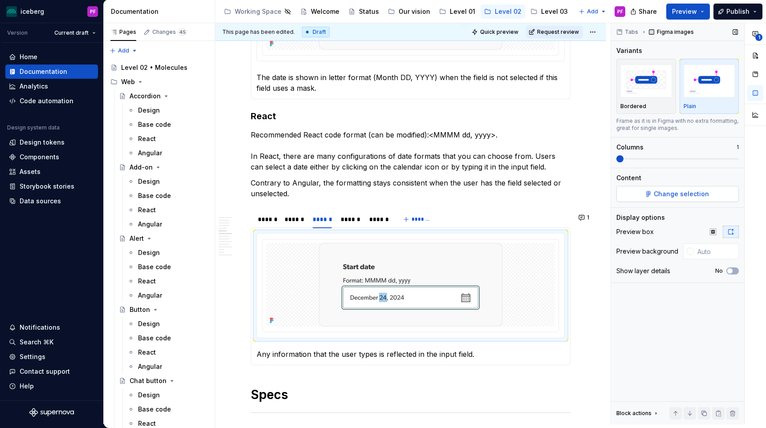
click at [675, 192] on span "Change selection" at bounding box center [681, 194] width 55 height 9
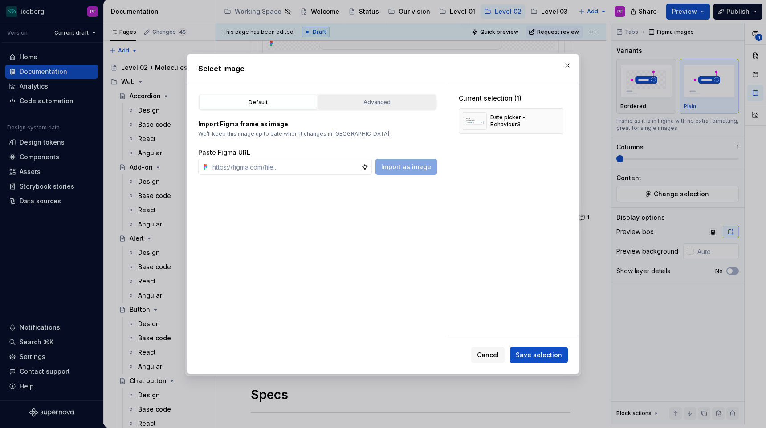
click at [407, 101] on div "Advanced" at bounding box center [377, 102] width 112 height 9
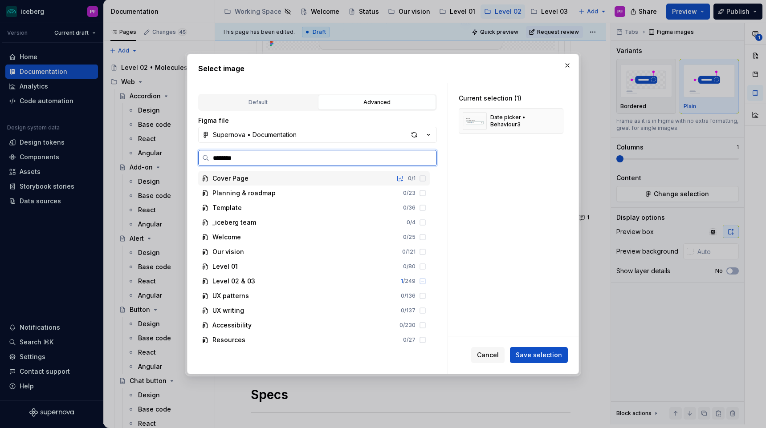
type input "*********"
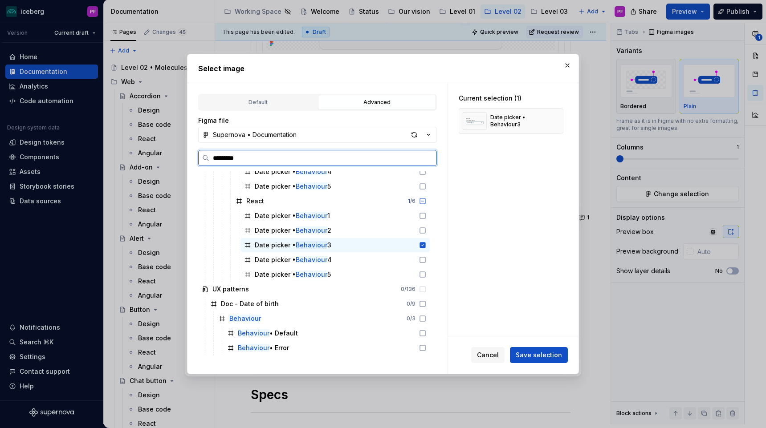
scroll to position [1750, 0]
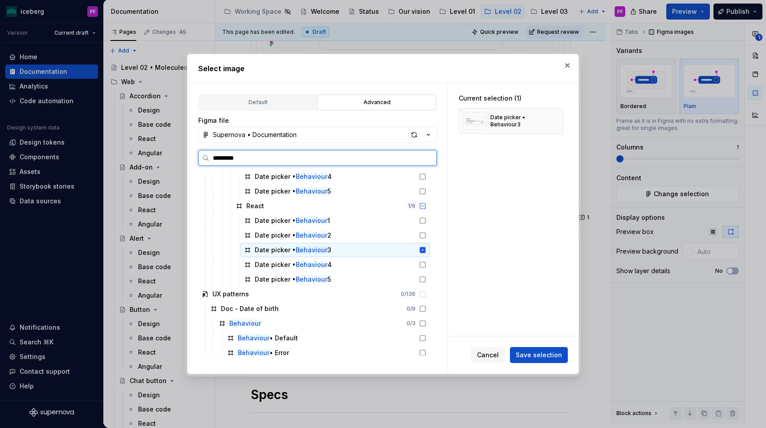
click at [336, 252] on div "Date picker • Behaviour 3" at bounding box center [334, 250] width 189 height 14
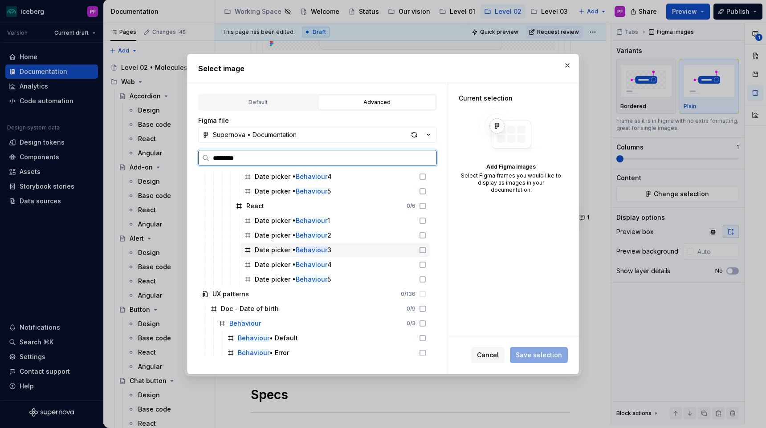
click at [341, 252] on div "Date picker • Behaviour 3" at bounding box center [334, 250] width 189 height 14
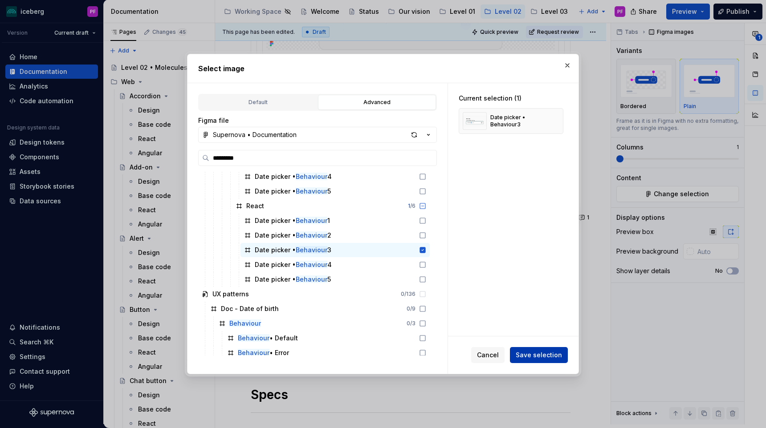
click at [525, 348] on button "Save selection" at bounding box center [539, 355] width 58 height 16
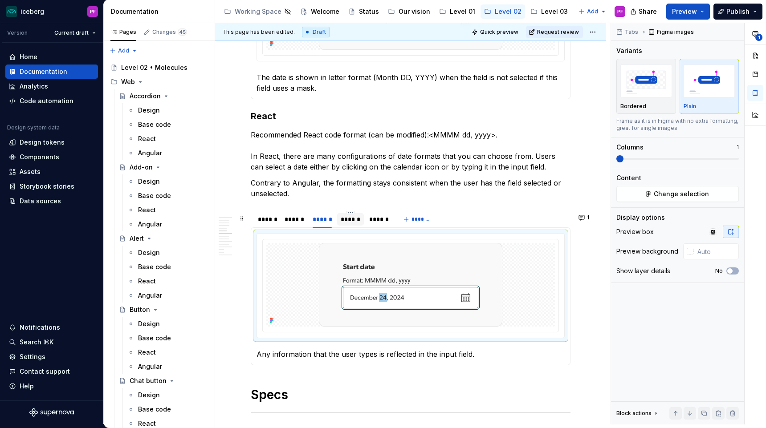
click at [355, 222] on div "******" at bounding box center [350, 219] width 19 height 9
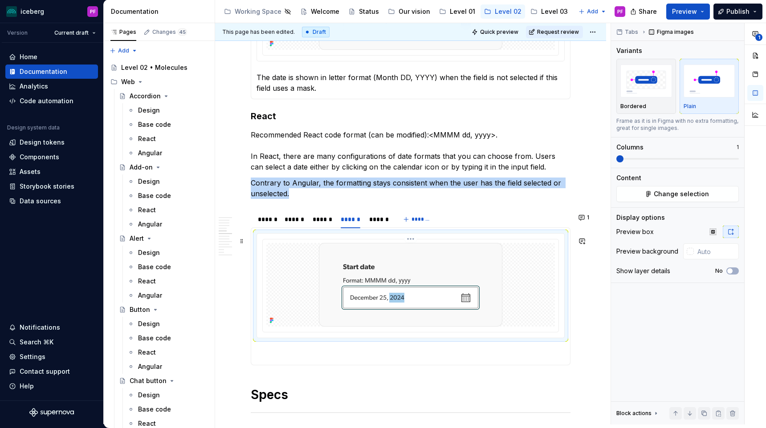
click at [370, 250] on img at bounding box center [410, 285] width 183 height 84
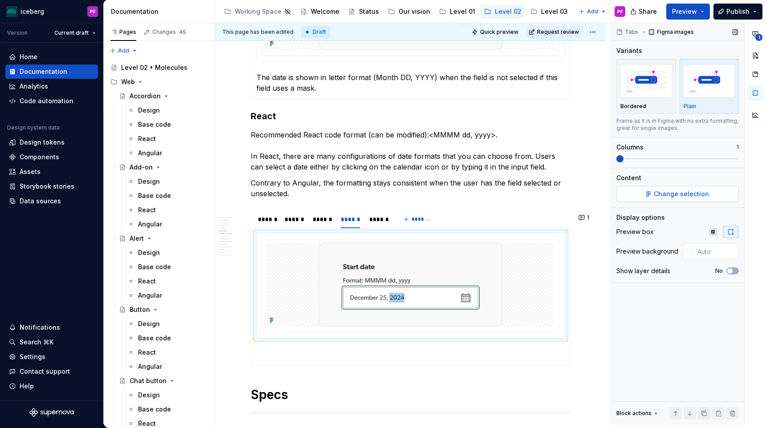
click at [645, 198] on button "Change selection" at bounding box center [677, 194] width 122 height 16
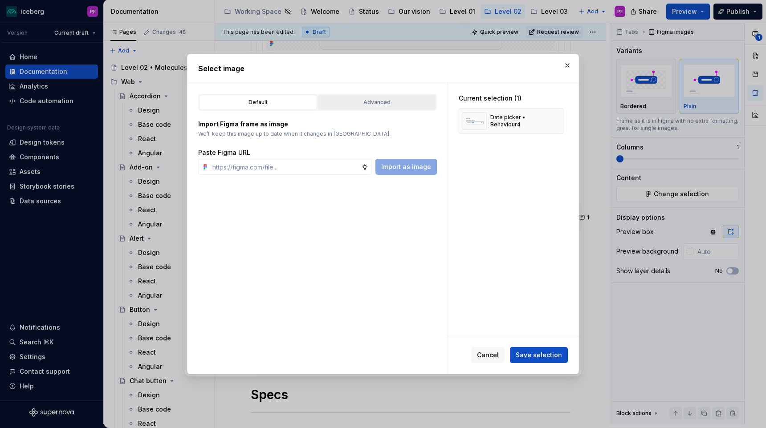
click at [407, 103] on div "Advanced" at bounding box center [377, 102] width 112 height 9
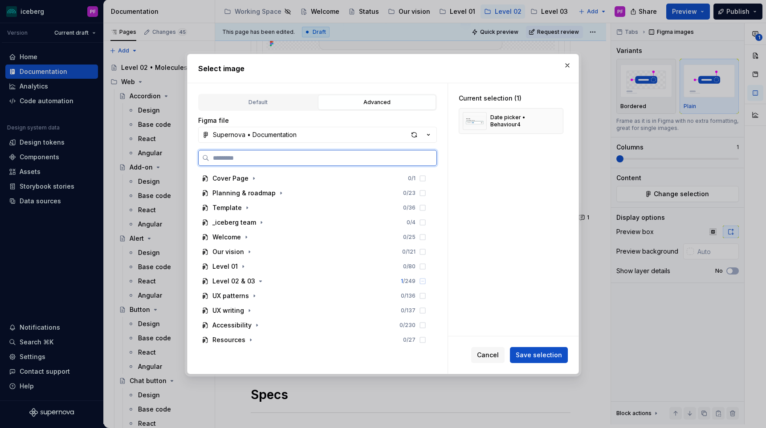
click at [309, 157] on input "search" at bounding box center [322, 158] width 227 height 9
type input "*********"
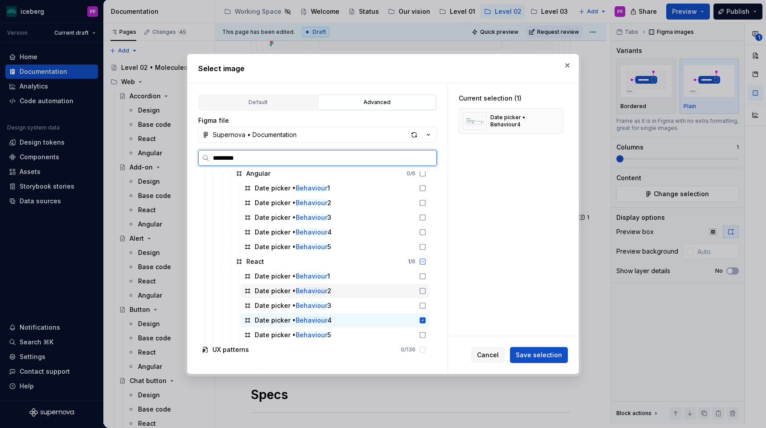
scroll to position [1704, 0]
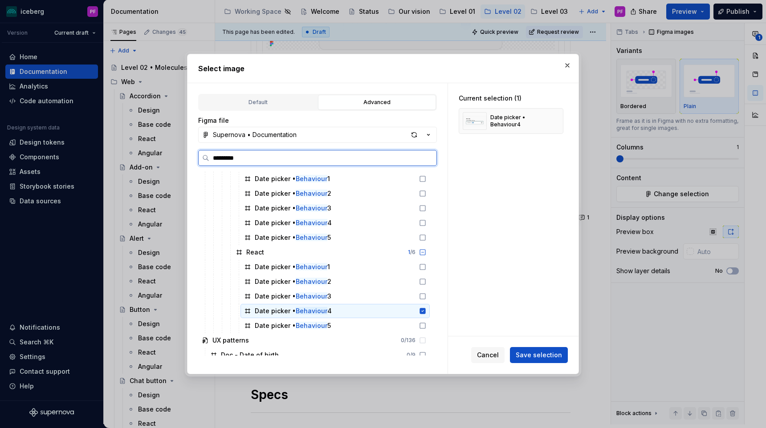
click at [342, 309] on div "Date picker • Behaviour 4" at bounding box center [334, 311] width 189 height 14
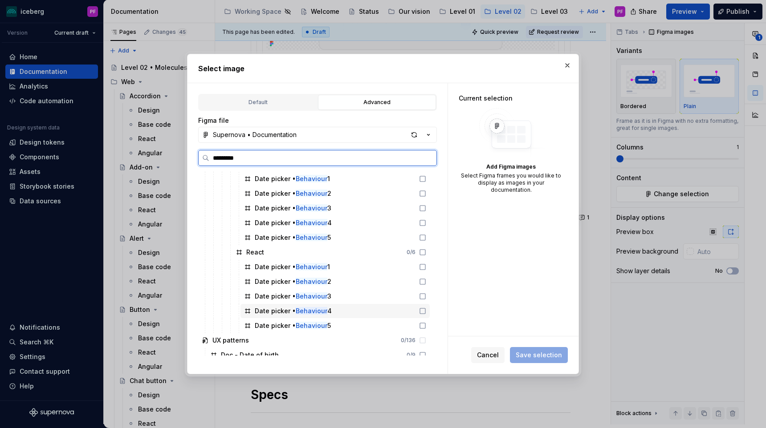
click at [350, 309] on div "Date picker • Behaviour 4" at bounding box center [334, 311] width 189 height 14
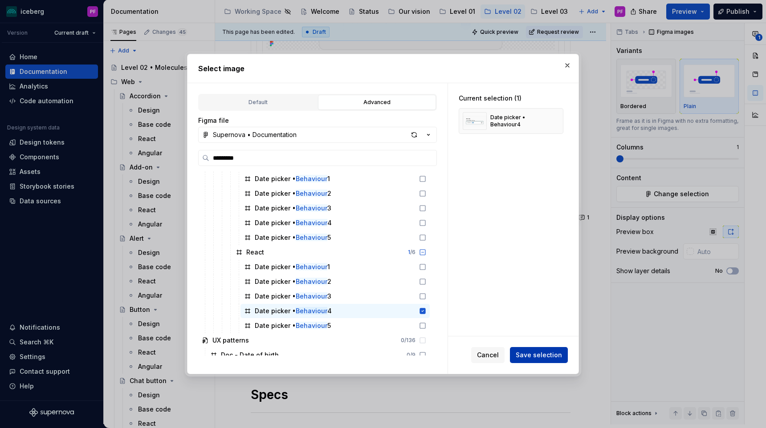
click at [541, 354] on span "Save selection" at bounding box center [539, 355] width 46 height 9
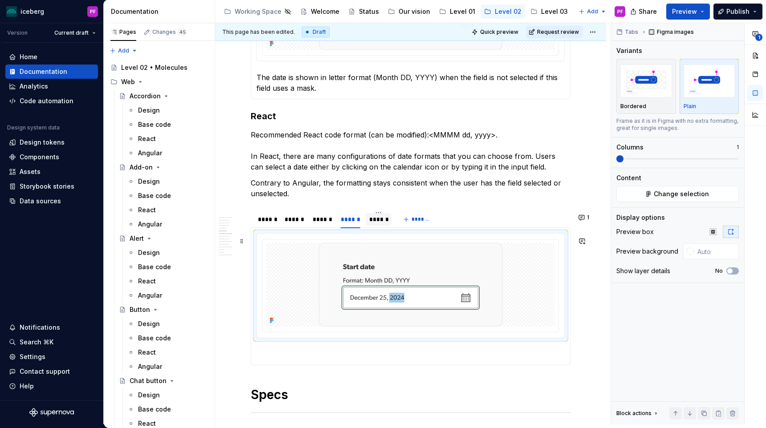
click at [378, 226] on div "******" at bounding box center [379, 219] width 26 height 12
click at [370, 265] on img at bounding box center [410, 285] width 183 height 84
click at [693, 197] on span "Change selection" at bounding box center [681, 194] width 55 height 9
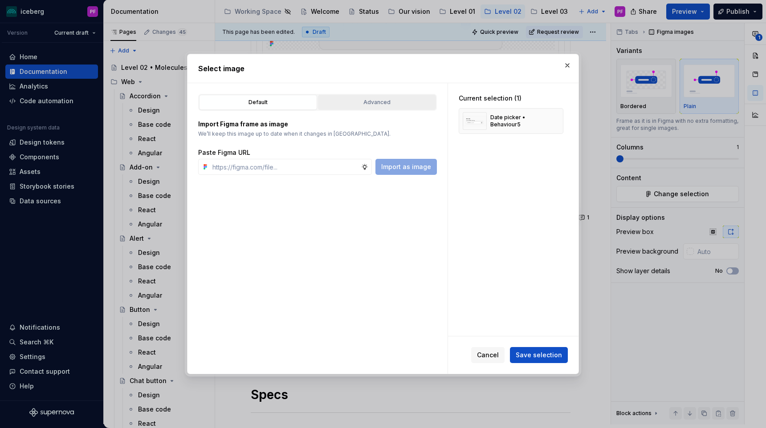
click at [412, 104] on div "Advanced" at bounding box center [377, 102] width 112 height 9
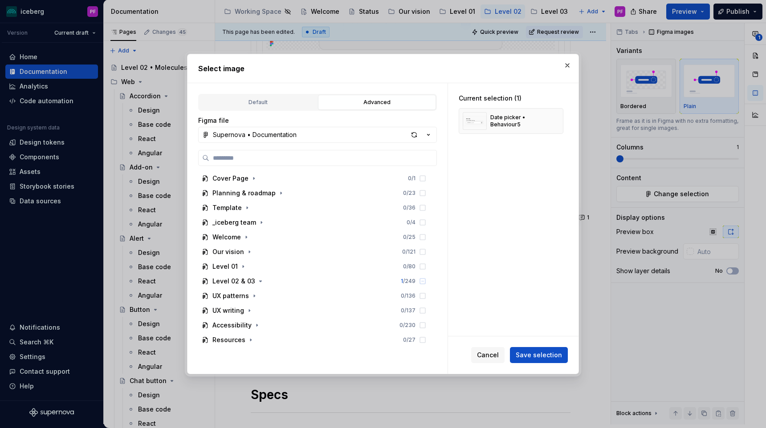
type textarea "*"
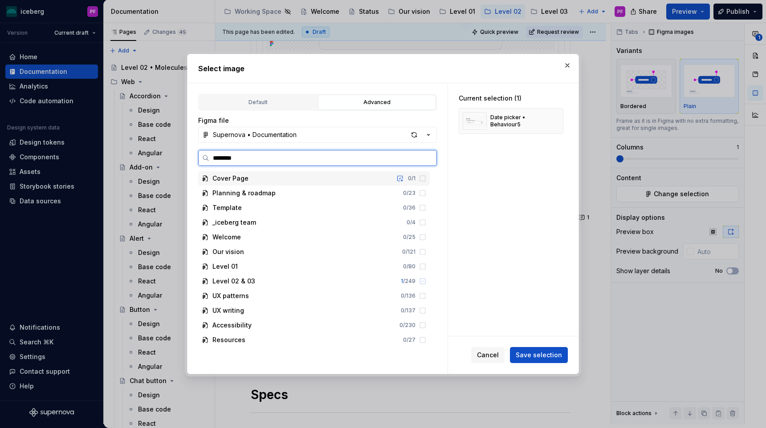
type input "*********"
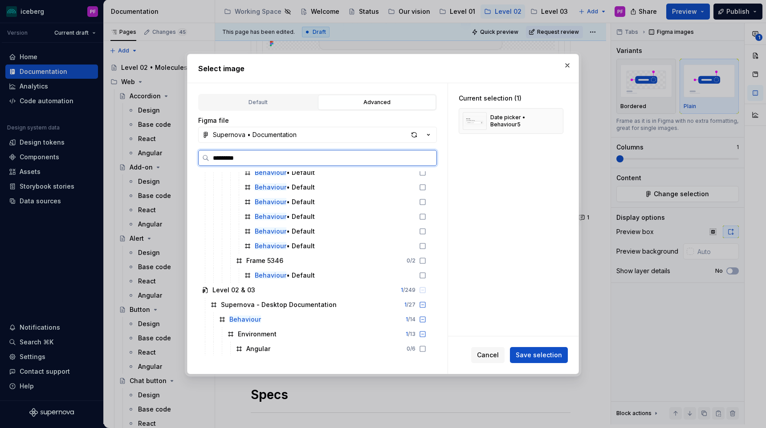
scroll to position [1755, 0]
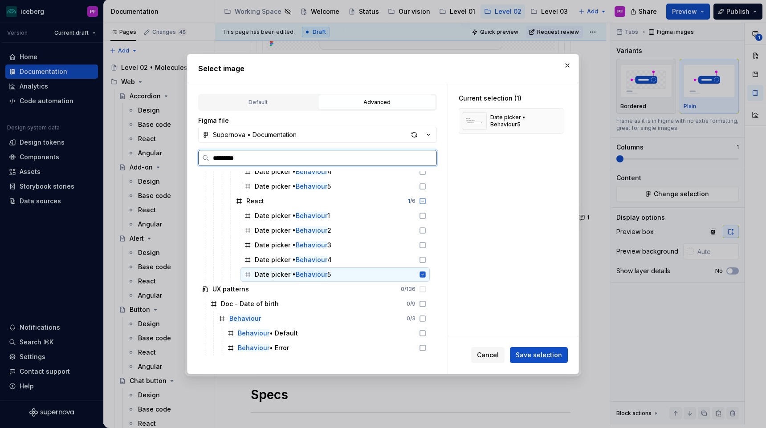
click at [332, 274] on div "Date picker • Behaviour 5" at bounding box center [334, 275] width 189 height 14
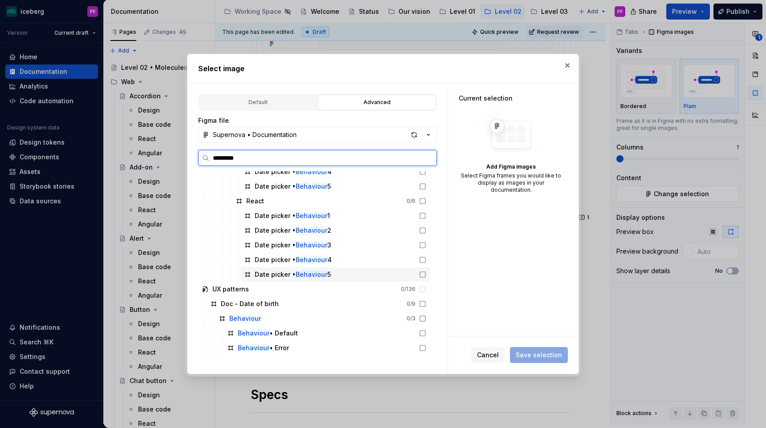
click at [340, 274] on div "Date picker • Behaviour 5" at bounding box center [334, 275] width 189 height 14
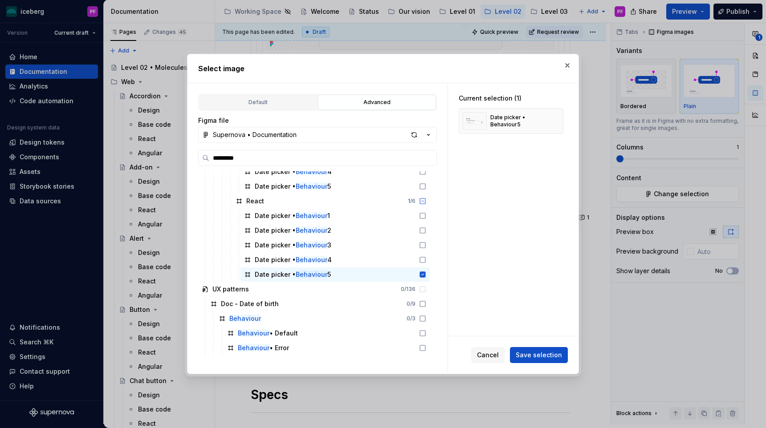
click at [562, 363] on div "Cancel Save selection" at bounding box center [513, 355] width 130 height 37
click at [560, 354] on span "Save selection" at bounding box center [539, 355] width 46 height 9
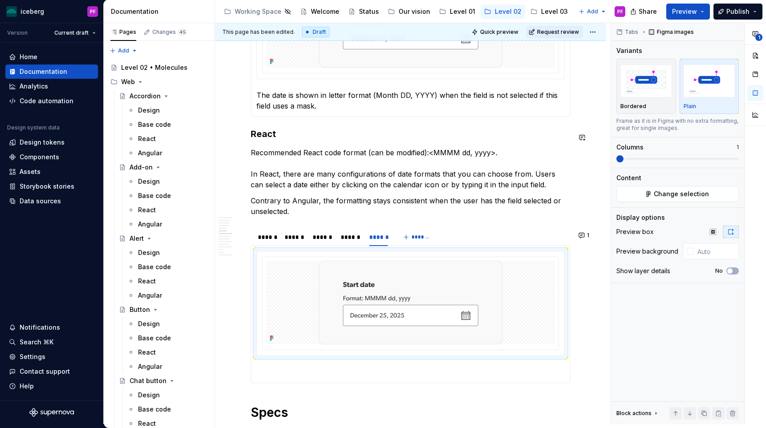
scroll to position [1075, 0]
click at [586, 233] on button "1" at bounding box center [584, 234] width 17 height 12
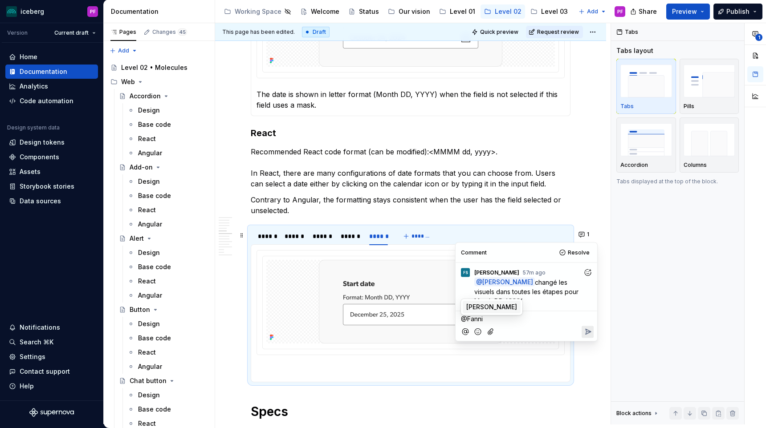
click at [511, 306] on span "[PERSON_NAME]" at bounding box center [491, 307] width 51 height 9
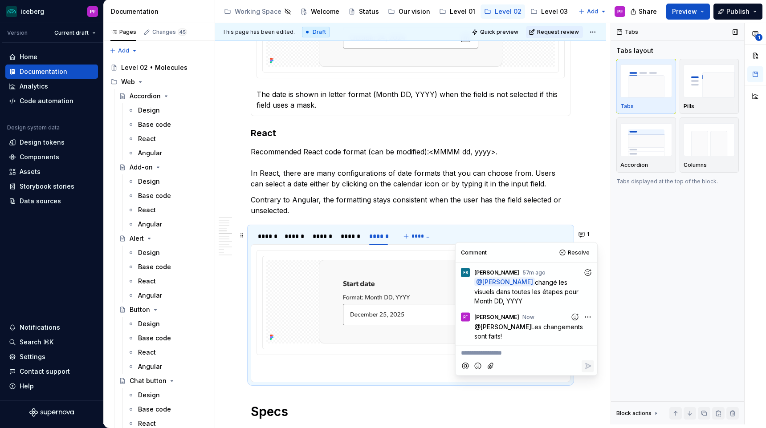
click at [649, 238] on div "Tabs Tabs layout Tabs Pills Accordion Columns Tabs displayed at the top of the …" at bounding box center [677, 224] width 133 height 402
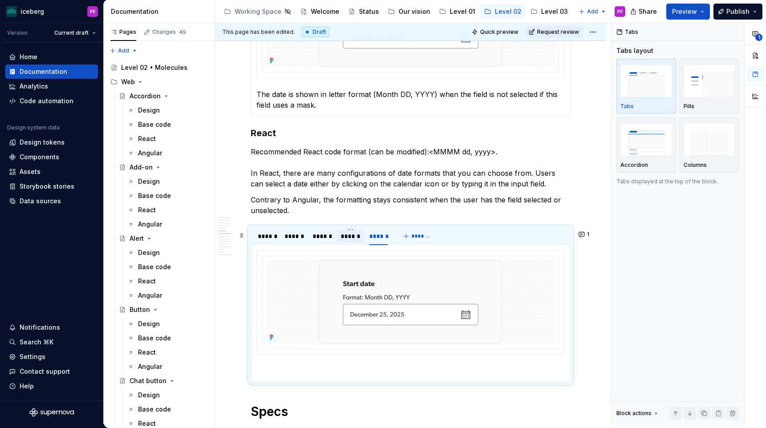
click at [339, 243] on div "******" at bounding box center [350, 236] width 26 height 12
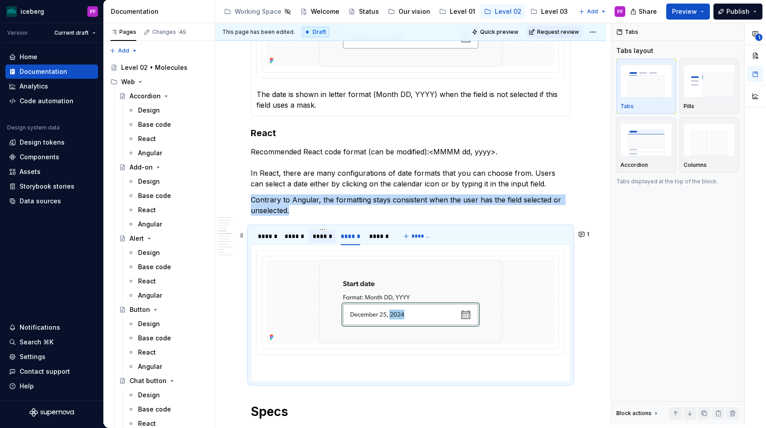
click at [322, 241] on div "******" at bounding box center [322, 236] width 19 height 9
click at [302, 243] on div "******" at bounding box center [294, 236] width 26 height 12
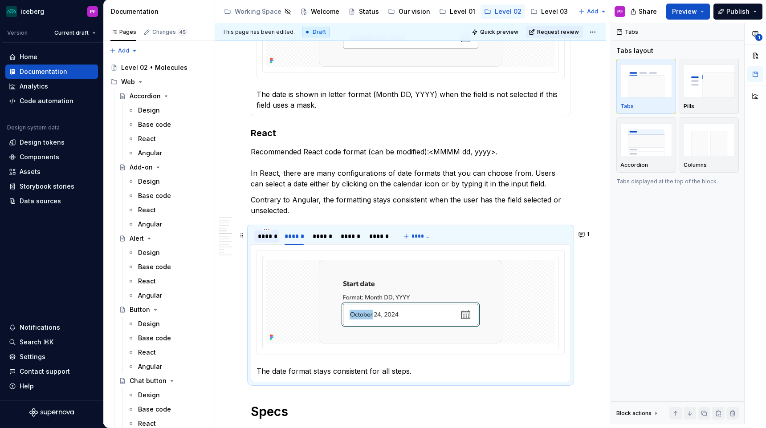
click at [264, 241] on div "******" at bounding box center [267, 236] width 18 height 9
type textarea "*"
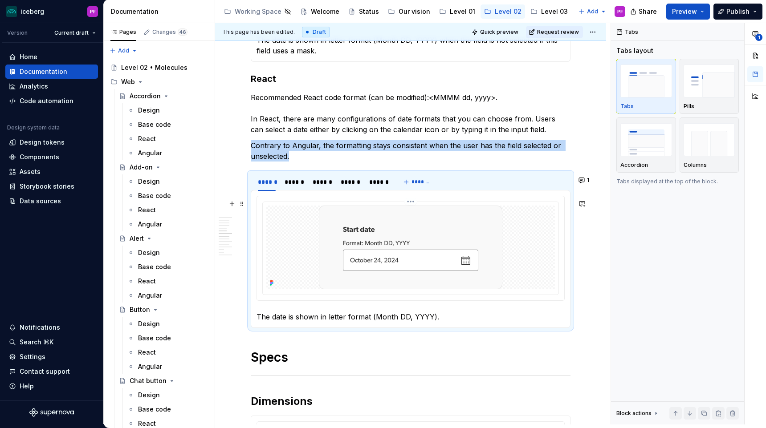
scroll to position [1130, 0]
